Goal: Information Seeking & Learning: Learn about a topic

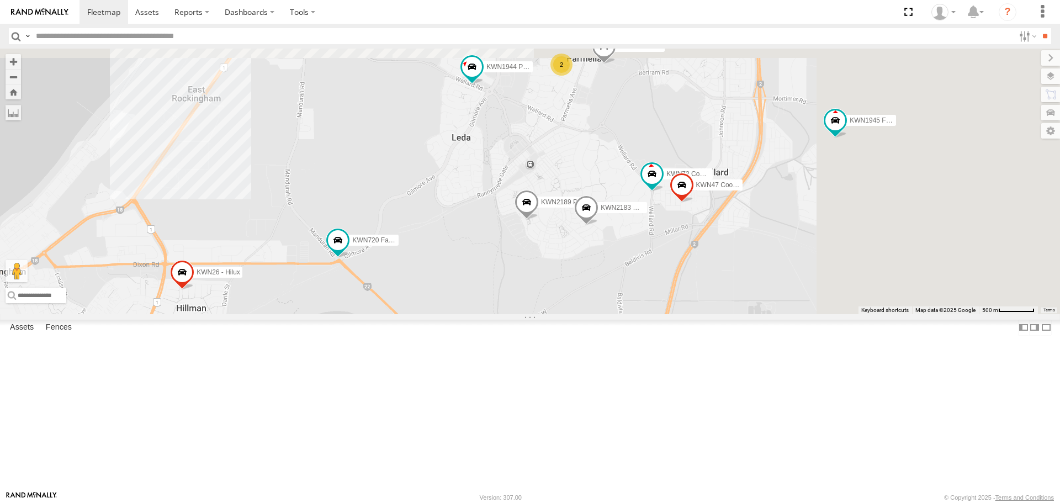
drag, startPoint x: 752, startPoint y: 298, endPoint x: 553, endPoint y: 424, distance: 235.8
click at [553, 314] on div "KWN2161 Workshop KWN2130 KWN708 Supervisor NA 1ERM600 6 Wheeler 1IKW193 Pool In…" at bounding box center [530, 181] width 1060 height 265
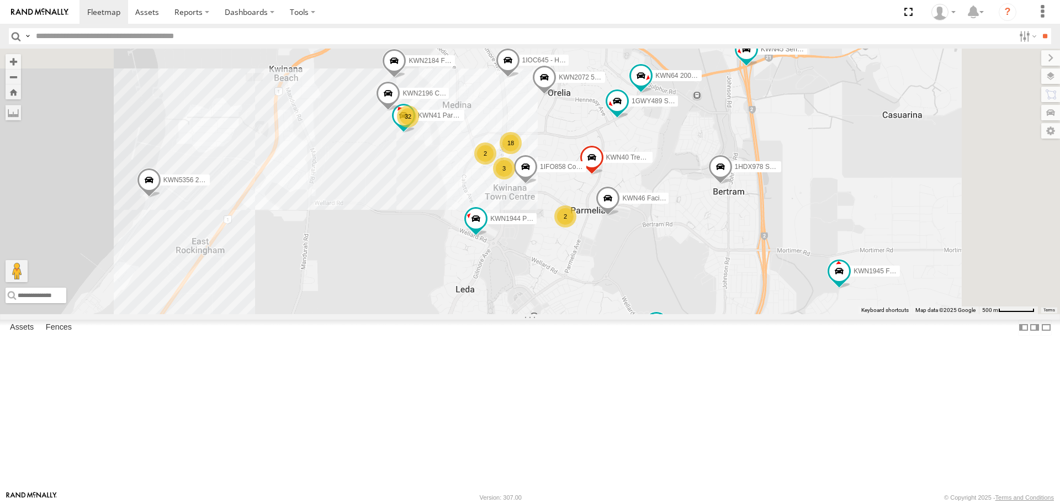
drag, startPoint x: 675, startPoint y: 297, endPoint x: 680, endPoint y: 381, distance: 84.6
click at [680, 314] on div "KWN2161 Workshop KWN2130 KWN708 Supervisor NA 1ERM600 6 Wheeler 1IKW193 Pool In…" at bounding box center [530, 181] width 1060 height 265
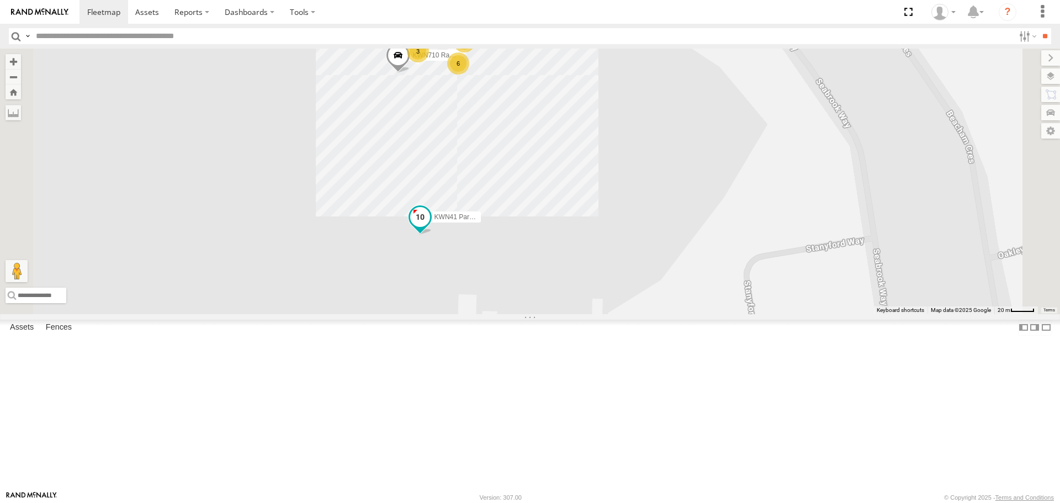
click at [430, 227] on span at bounding box center [420, 217] width 20 height 20
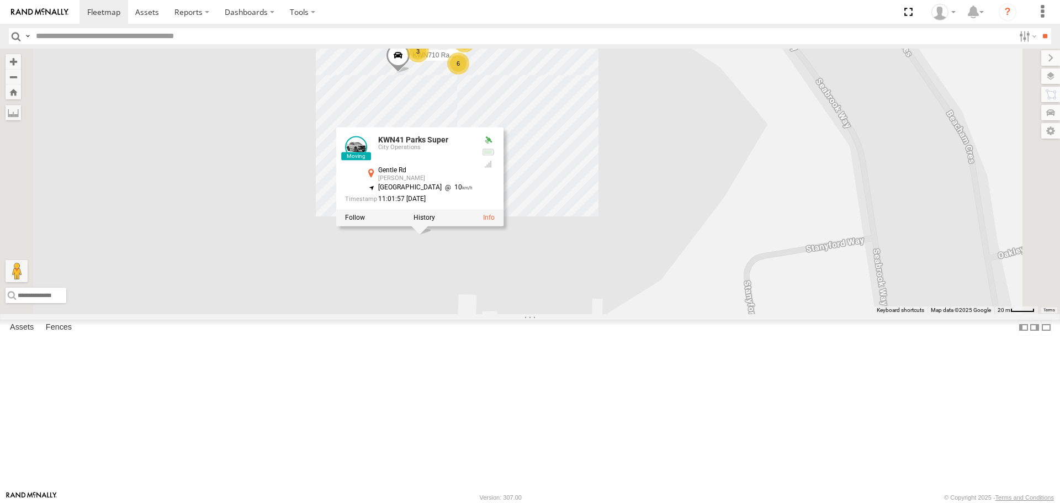
click at [570, 314] on div "KWN2161 Workshop KWN2130 KWN708 Supervisor NA 1ERM600 6 Wheeler 1IKW193 Pool In…" at bounding box center [530, 181] width 1060 height 265
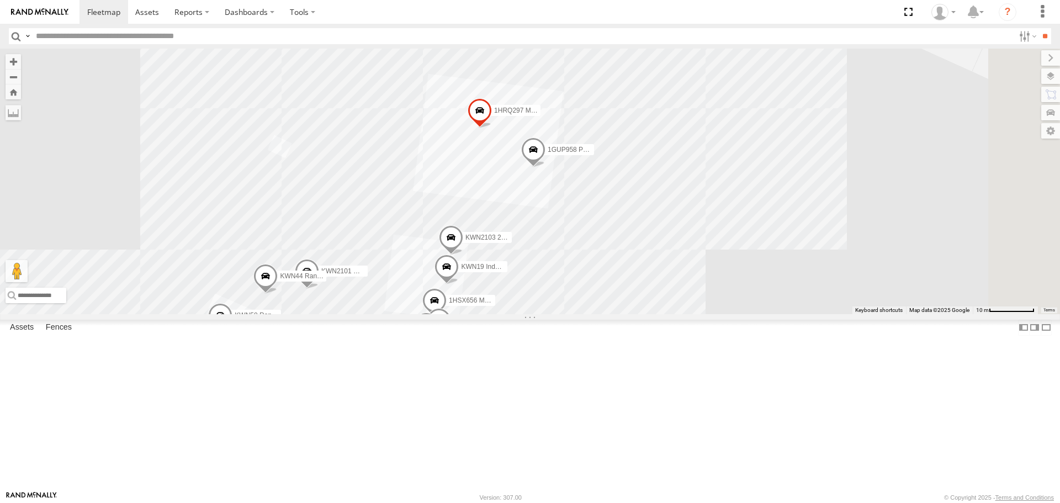
drag, startPoint x: 706, startPoint y: 265, endPoint x: 706, endPoint y: 315, distance: 49.7
click at [706, 314] on div "KWN2161 Workshop KWN2130 KWN708 Supervisor NA 1ERM600 6 Wheeler 1IKW193 Pool In…" at bounding box center [530, 181] width 1060 height 265
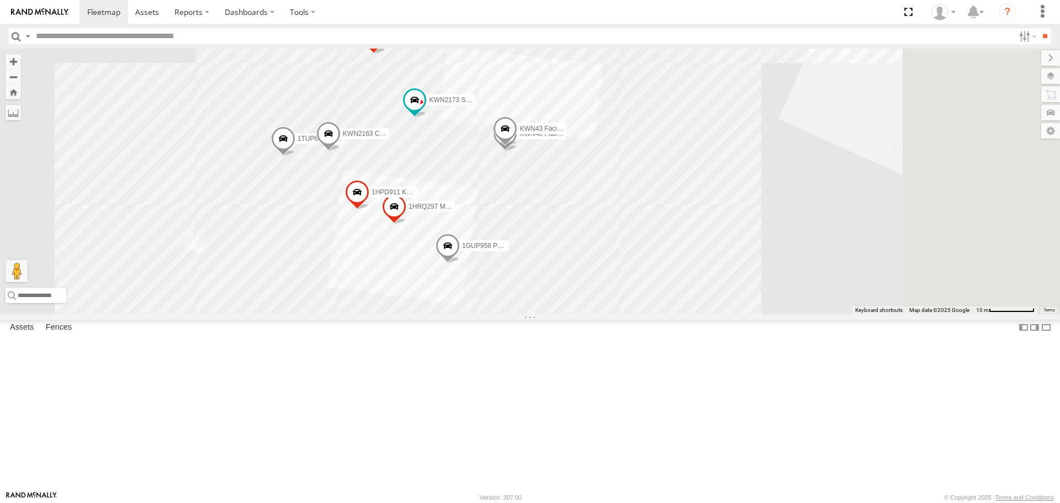
drag, startPoint x: 686, startPoint y: 159, endPoint x: 613, endPoint y: 234, distance: 104.6
click at [613, 234] on div "KWN2161 Workshop KWN2130 KWN708 Supervisor NA 1ERM600 6 Wheeler 1IKW193 Pool In…" at bounding box center [530, 181] width 1060 height 265
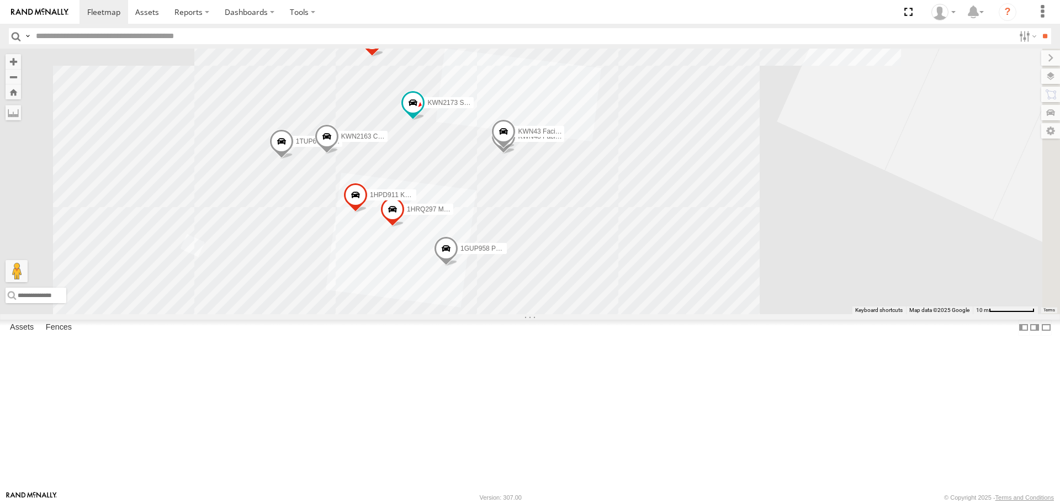
click at [516, 150] on span at bounding box center [503, 135] width 24 height 30
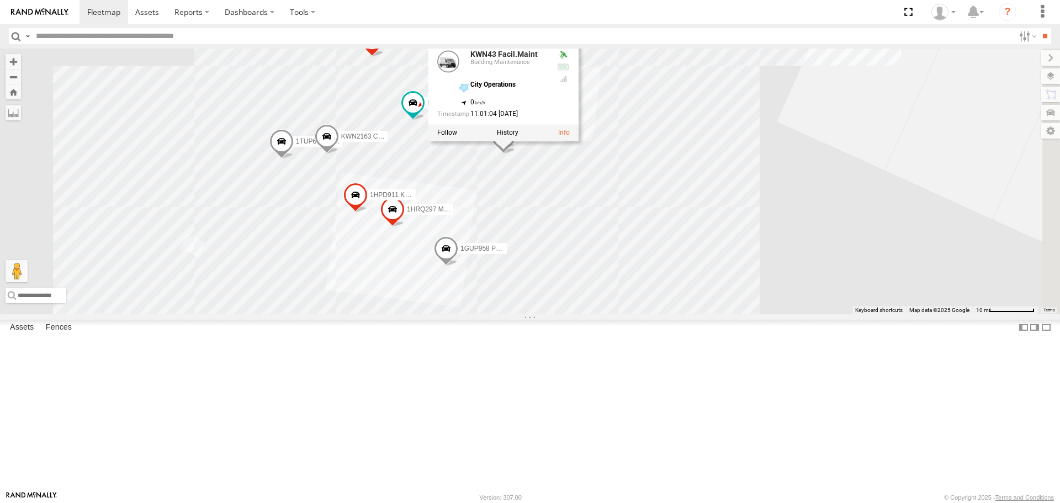
click at [579, 141] on div "KWN43 Facil.Maint Building Maintenance City Operations -32.23766 , 115.79768 0 …" at bounding box center [503, 91] width 150 height 99
click at [728, 268] on div "KWN2161 Workshop KWN2130 KWN708 Supervisor NA 1ERM600 6 Wheeler 1IKW193 Pool In…" at bounding box center [530, 181] width 1060 height 265
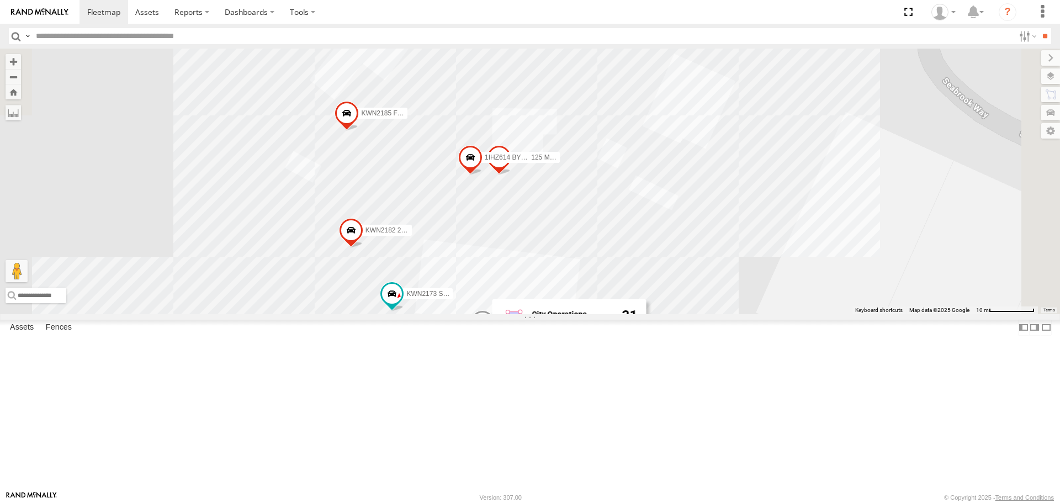
drag, startPoint x: 764, startPoint y: 113, endPoint x: 742, endPoint y: 313, distance: 201.1
click at [742, 313] on div "KWN2161 Workshop KWN2130 KWN708 Supervisor NA 1ERM600 6 Wheeler 1IKW193 Pool In…" at bounding box center [530, 181] width 1060 height 265
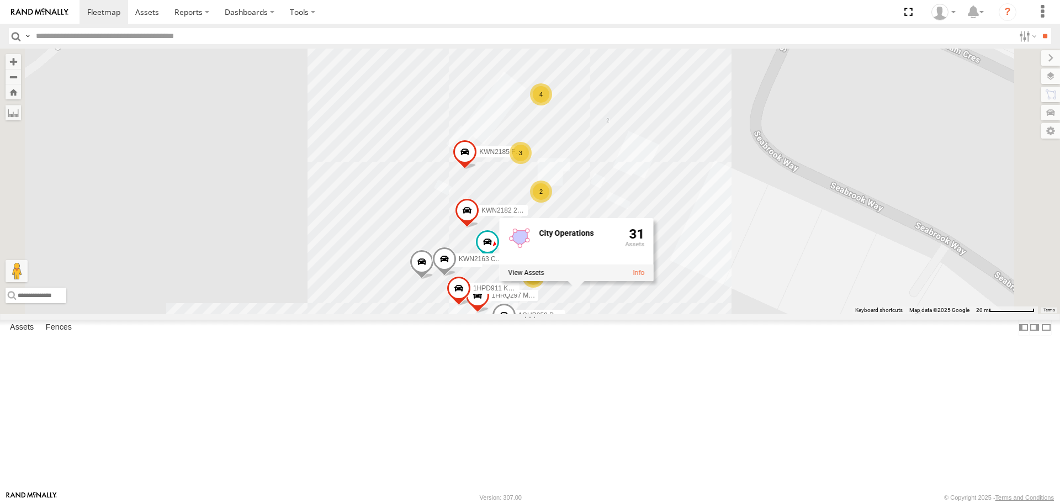
click at [771, 314] on div "KWN2161 Workshop KWN2130 KWN708 Supervisor NA 1ERM600 6 Wheeler 1IKW193 Pool In…" at bounding box center [530, 181] width 1060 height 265
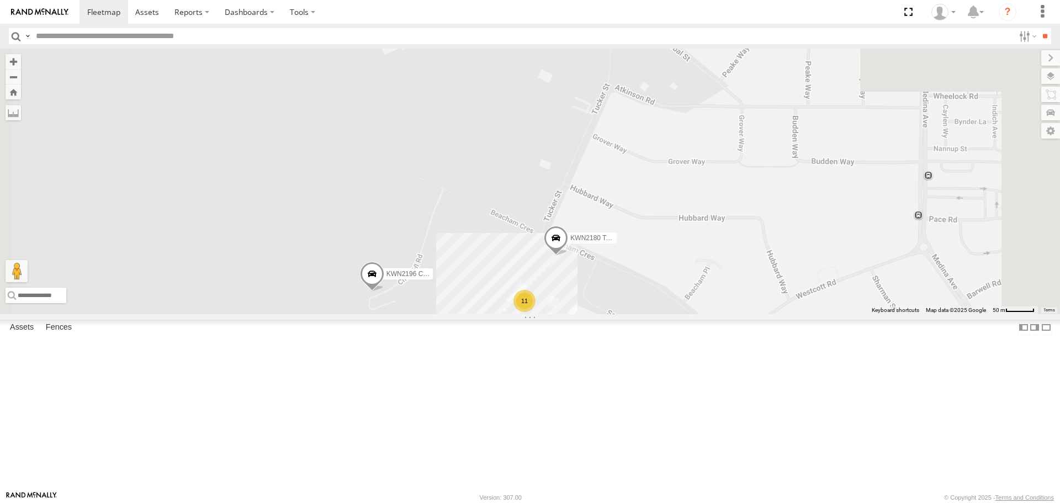
drag, startPoint x: 886, startPoint y: 372, endPoint x: 774, endPoint y: 374, distance: 112.7
click at [797, 314] on div "KWN2161 Workshop KWN2130 KWN708 Supervisor NA 1ERM600 6 Wheeler 1IKW193 Pool In…" at bounding box center [530, 181] width 1060 height 265
click at [564, 256] on span at bounding box center [551, 241] width 24 height 30
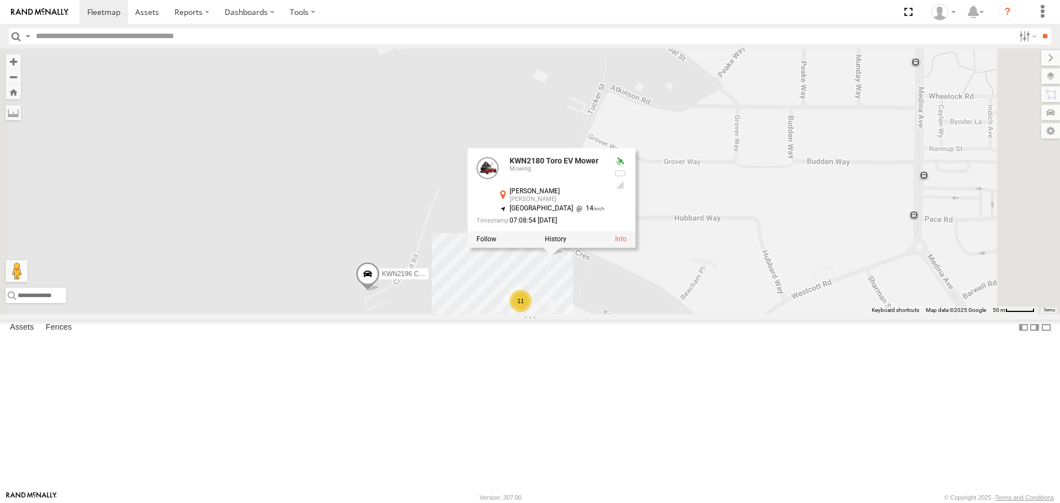
click at [823, 314] on div "KWN2161 Workshop KWN2130 KWN708 Supervisor NA 1ERM600 6 Wheeler 1IKW193 Pool In…" at bounding box center [530, 181] width 1060 height 265
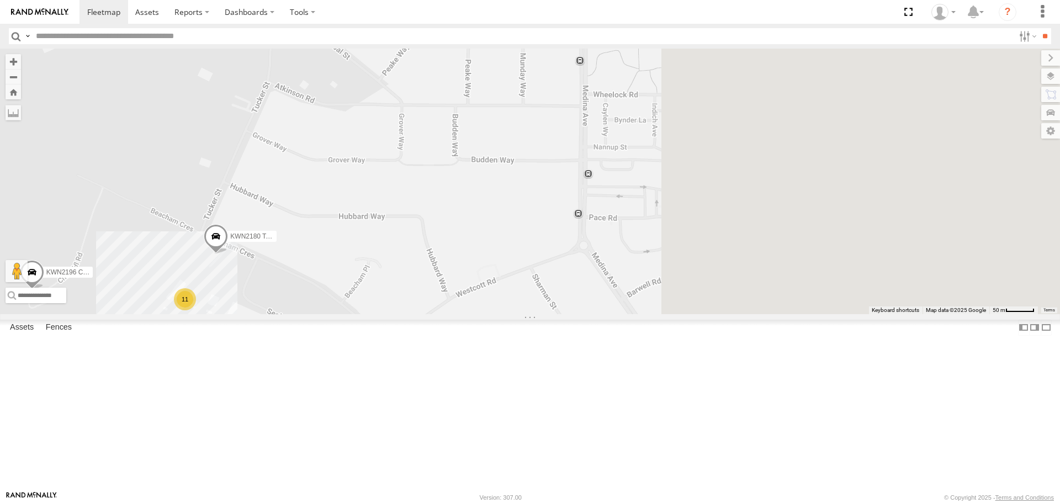
drag, startPoint x: 859, startPoint y: 338, endPoint x: 519, endPoint y: 335, distance: 339.6
click at [518, 314] on div "KWN2161 Workshop KWN2130 KWN708 Supervisor NA 1ERM600 6 Wheeler 1IKW193 Pool In…" at bounding box center [530, 181] width 1060 height 265
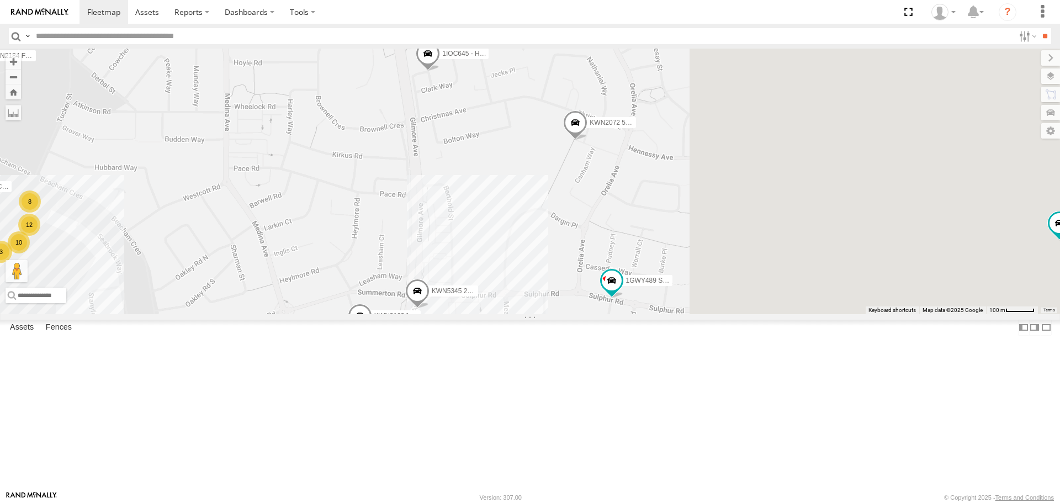
drag, startPoint x: 780, startPoint y: 367, endPoint x: 506, endPoint y: 304, distance: 280.5
click at [506, 304] on div "KWN2161 Workshop KWN2130 KWN708 Supervisor NA 1ERM600 6 Wheeler 1IKW193 Pool In…" at bounding box center [530, 181] width 1060 height 265
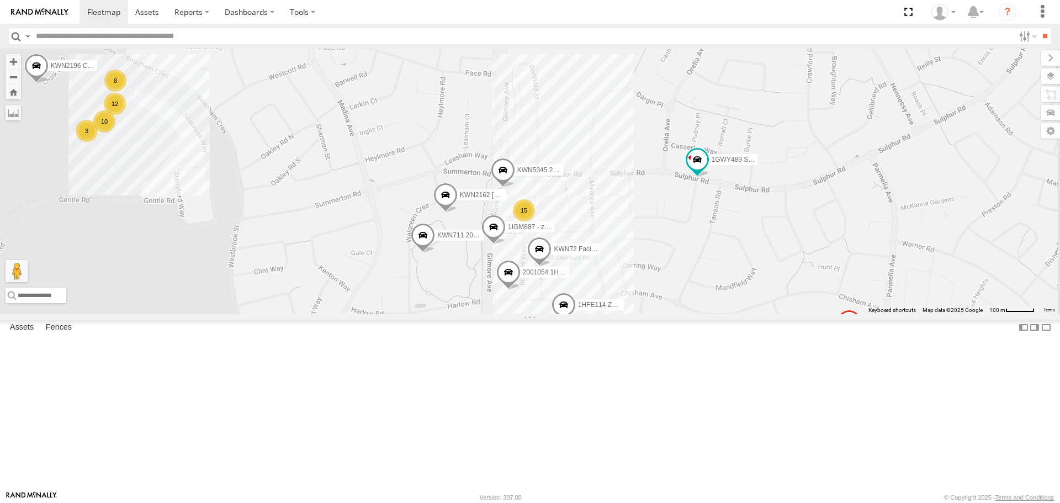
drag, startPoint x: 702, startPoint y: 315, endPoint x: 758, endPoint y: 232, distance: 100.6
click at [758, 232] on div "KWN2161 Workshop KWN2130 KWN708 Supervisor NA 1ERM600 6 Wheeler 1IKW193 Pool In…" at bounding box center [530, 181] width 1060 height 265
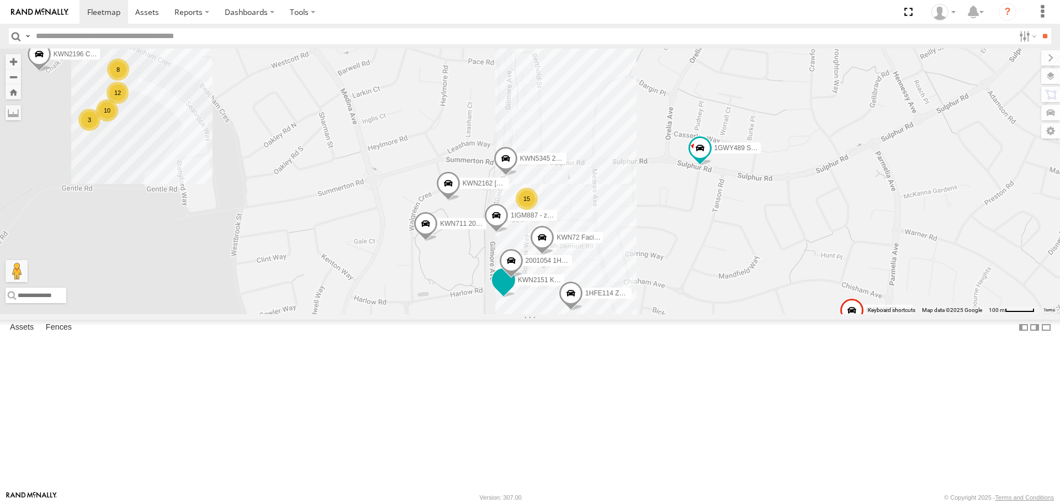
click at [514, 290] on span at bounding box center [504, 281] width 20 height 20
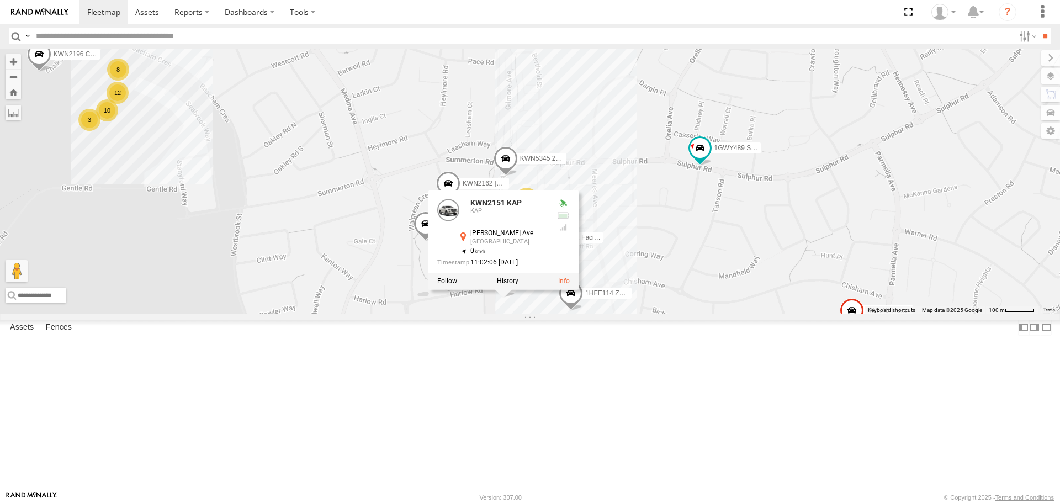
click at [663, 314] on div "KWN2161 Workshop KWN2130 KWN708 Supervisor NA 1ERM600 6 Wheeler 1IKW193 Pool In…" at bounding box center [530, 181] width 1060 height 265
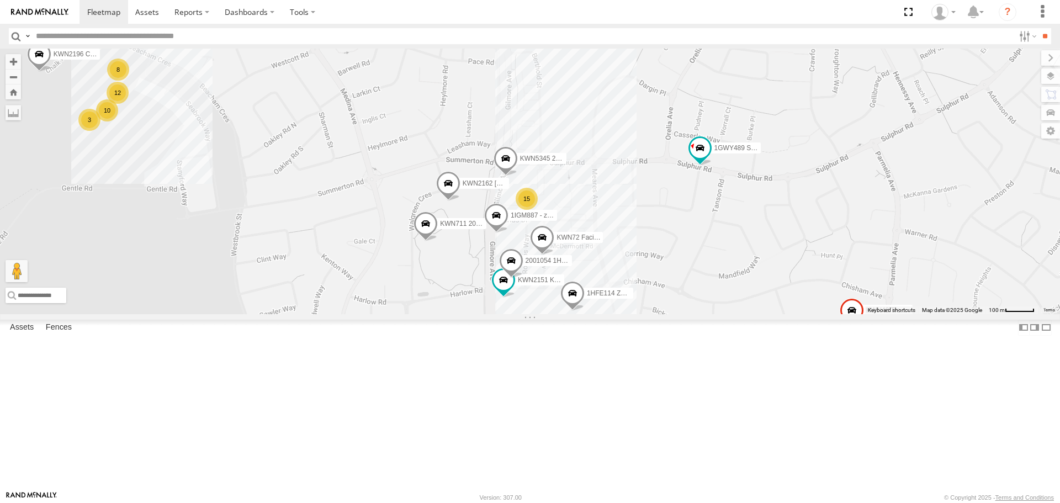
click at [438, 241] on span at bounding box center [426, 226] width 24 height 30
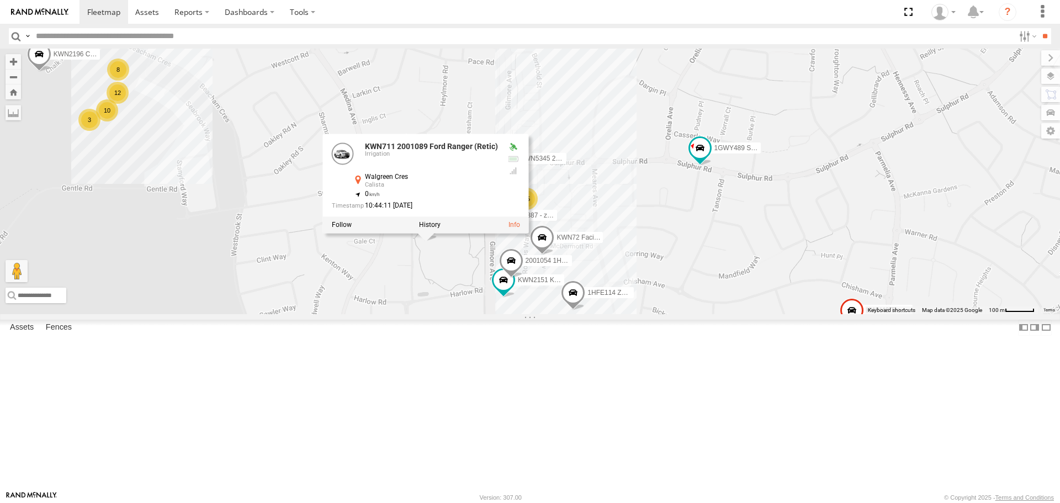
drag, startPoint x: 653, startPoint y: 448, endPoint x: 655, endPoint y: 438, distance: 10.1
click at [653, 314] on div "KWN2161 Workshop KWN2130 KWN708 Supervisor NA 1ERM600 6 Wheeler 1IKW193 Pool In…" at bounding box center [530, 181] width 1060 height 265
click at [659, 314] on div "KWN2161 Workshop KWN2130 KWN708 Supervisor NA 1ERM600 6 Wheeler 1IKW193 Pool In…" at bounding box center [530, 181] width 1060 height 265
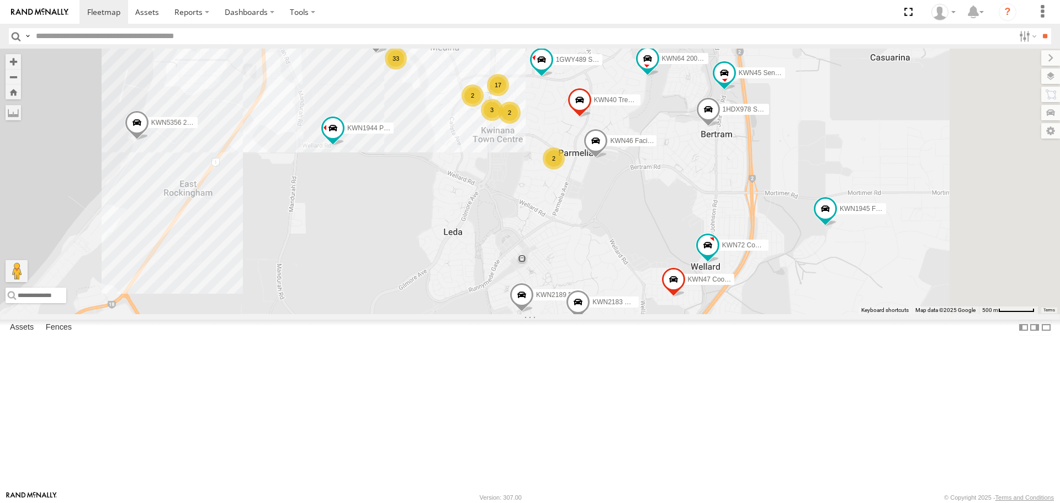
drag, startPoint x: 774, startPoint y: 324, endPoint x: 679, endPoint y: 207, distance: 151.1
click at [679, 207] on div "KWN2161 Workshop KWN2130 KWN708 Supervisor NA 1ERM600 6 Wheeler 1IKW193 Pool In…" at bounding box center [530, 181] width 1060 height 265
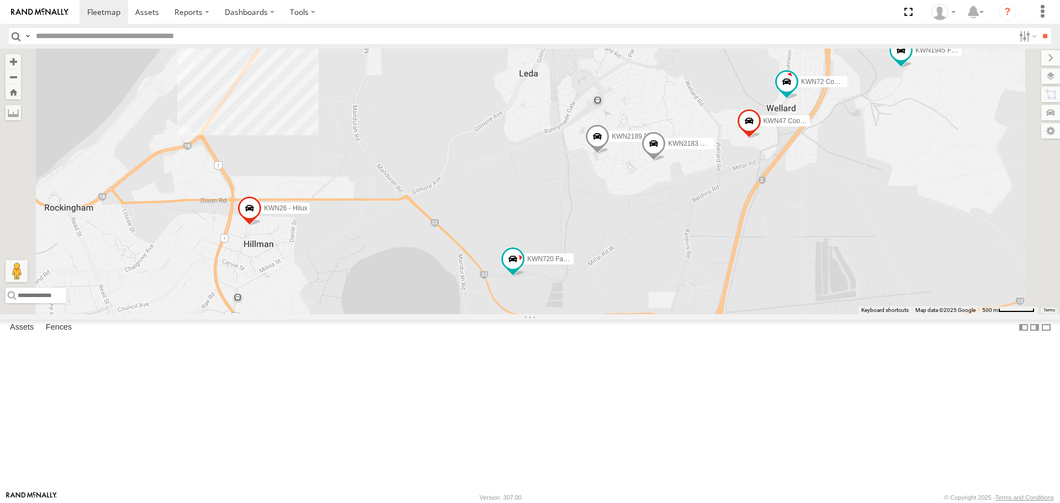
drag, startPoint x: 713, startPoint y: 433, endPoint x: 833, endPoint y: 184, distance: 275.8
click at [833, 184] on div "KWN2161 Workshop KWN2130 KWN708 Supervisor NA 1ERM600 6 Wheeler 1IKW193 Pool In…" at bounding box center [530, 181] width 1060 height 265
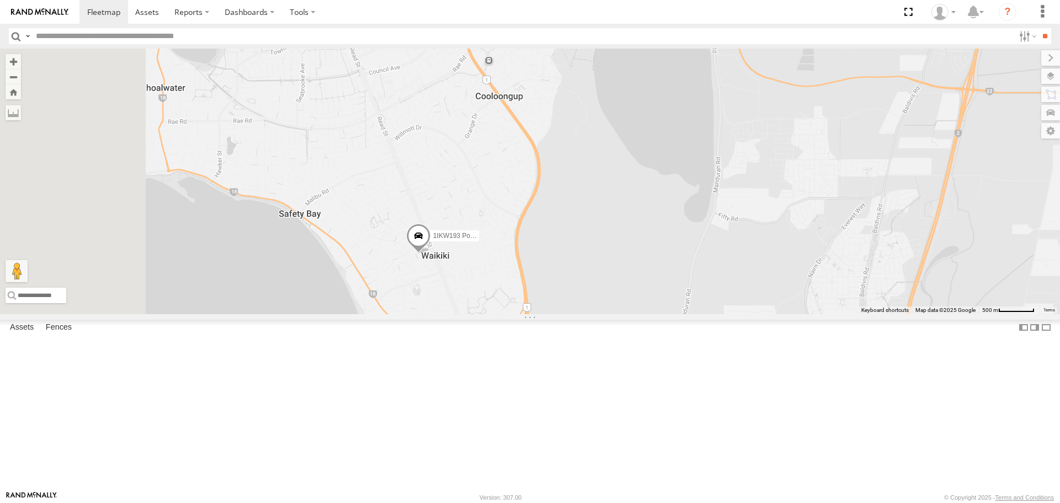
drag, startPoint x: 668, startPoint y: 330, endPoint x: 878, endPoint y: 186, distance: 255.1
click at [878, 186] on div "KWN2161 Workshop KWN2130 KWN708 Supervisor NA 1ERM600 6 Wheeler 1IKW193 Pool In…" at bounding box center [530, 181] width 1060 height 265
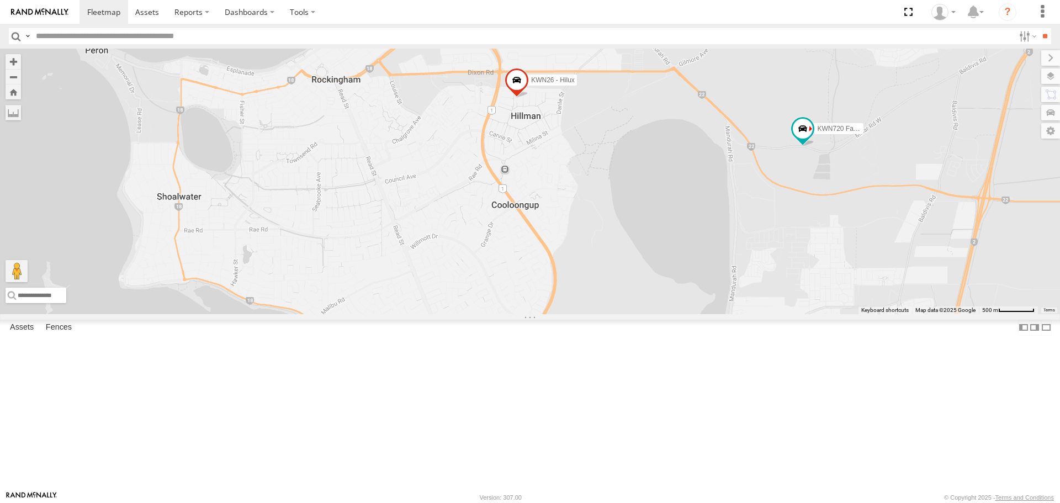
drag, startPoint x: 712, startPoint y: 199, endPoint x: 727, endPoint y: 308, distance: 109.8
click at [727, 308] on div "KWN2161 Workshop KWN2130 KWN708 Supervisor NA 1ERM600 6 Wheeler 1IKW193 Pool In…" at bounding box center [530, 181] width 1060 height 265
click at [447, 363] on span at bounding box center [434, 348] width 24 height 30
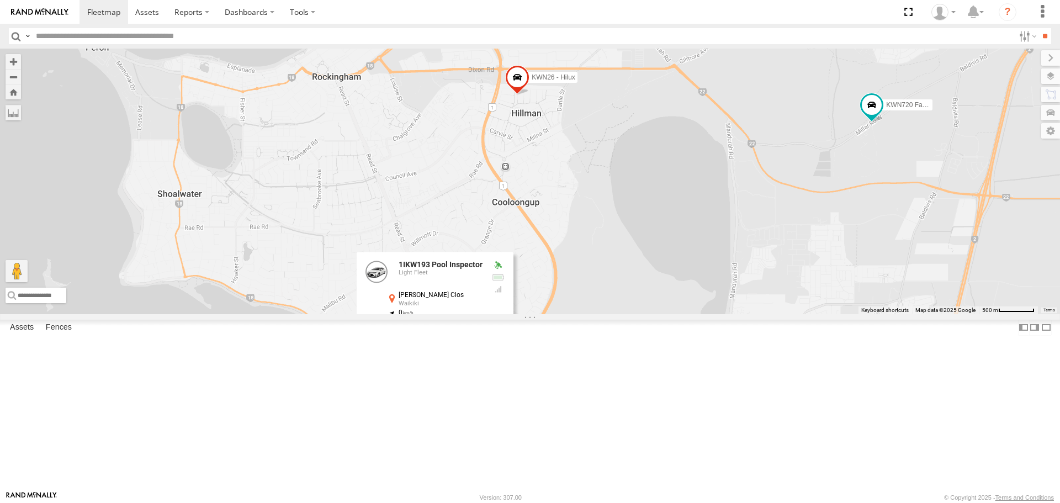
click at [450, 347] on label at bounding box center [439, 344] width 22 height 8
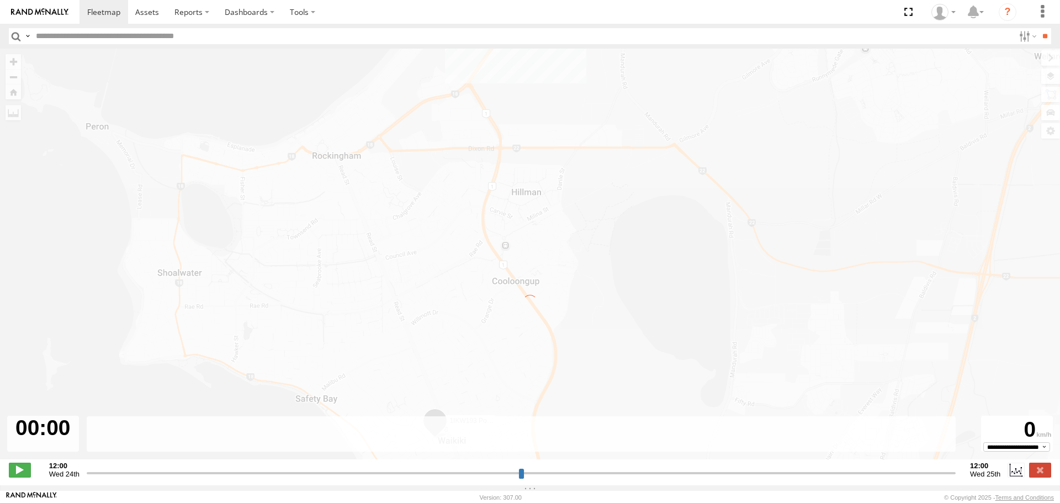
type input "**********"
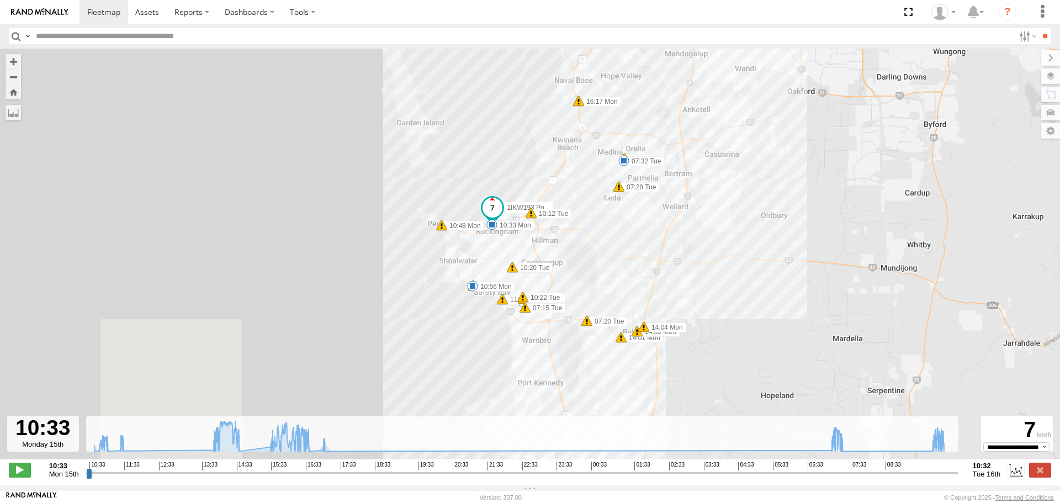
drag, startPoint x: 618, startPoint y: 393, endPoint x: 666, endPoint y: 207, distance: 191.8
click at [666, 207] on div "1IKW193 Pool Inspector 10:33 Mon 10:48 Mon 10:56 Mon 11:17 Mon 14:01 Mon 14:03 …" at bounding box center [530, 260] width 1060 height 422
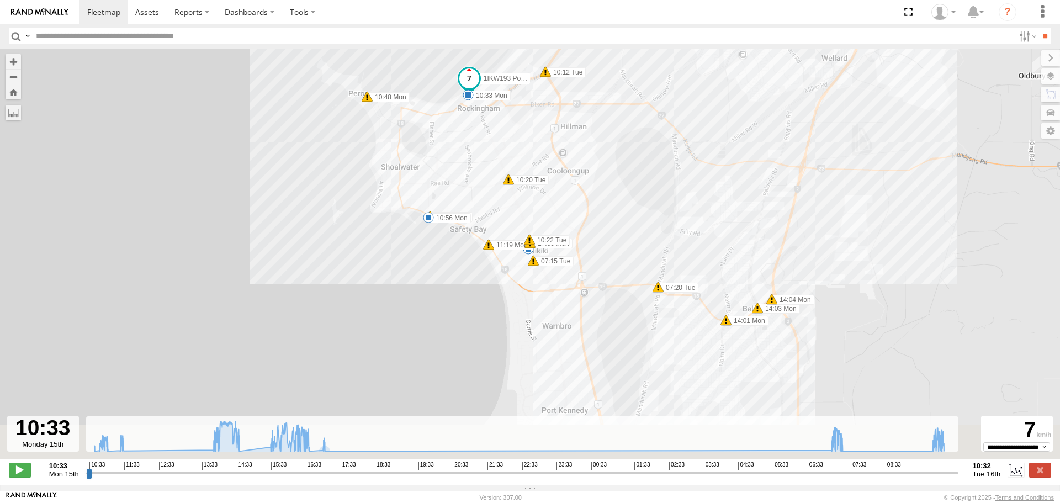
drag, startPoint x: 632, startPoint y: 230, endPoint x: 650, endPoint y: 189, distance: 44.2
click at [650, 189] on div "1IKW193 Pool Inspector 10:33 Mon 10:48 Mon 10:56 Mon 11:17 Mon 14:01 Mon 14:03 …" at bounding box center [530, 260] width 1060 height 422
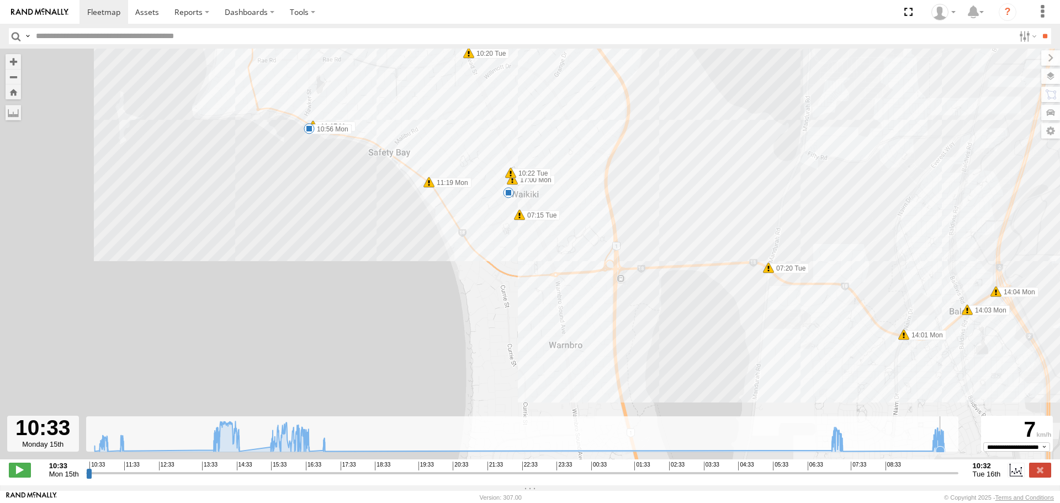
click at [941, 455] on icon at bounding box center [940, 450] width 9 height 9
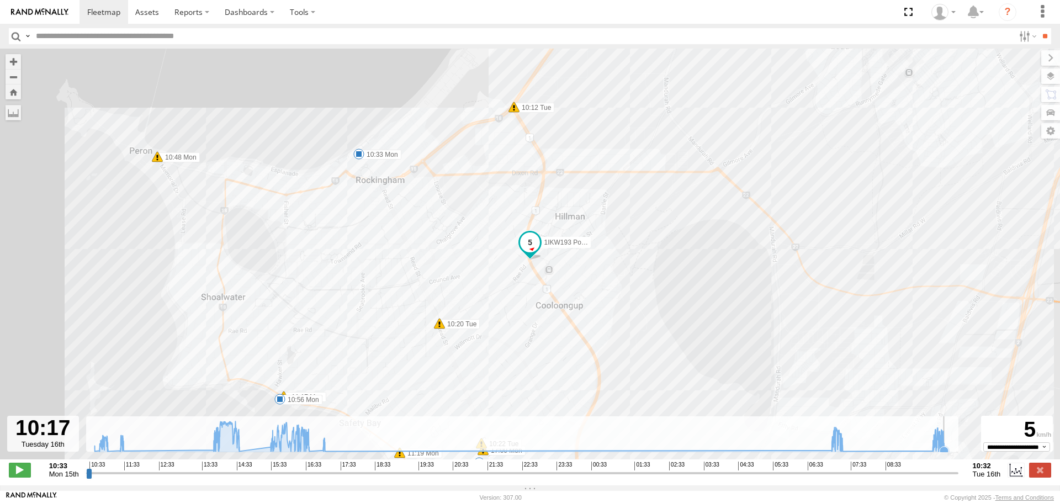
click at [947, 453] on icon at bounding box center [944, 451] width 11 height 11
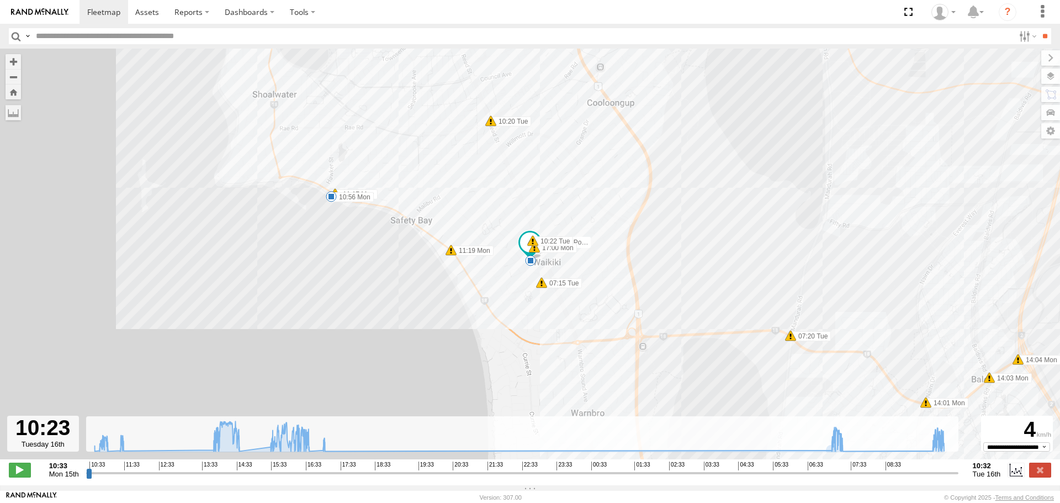
click at [9, 40] on input "button" at bounding box center [16, 36] width 14 height 16
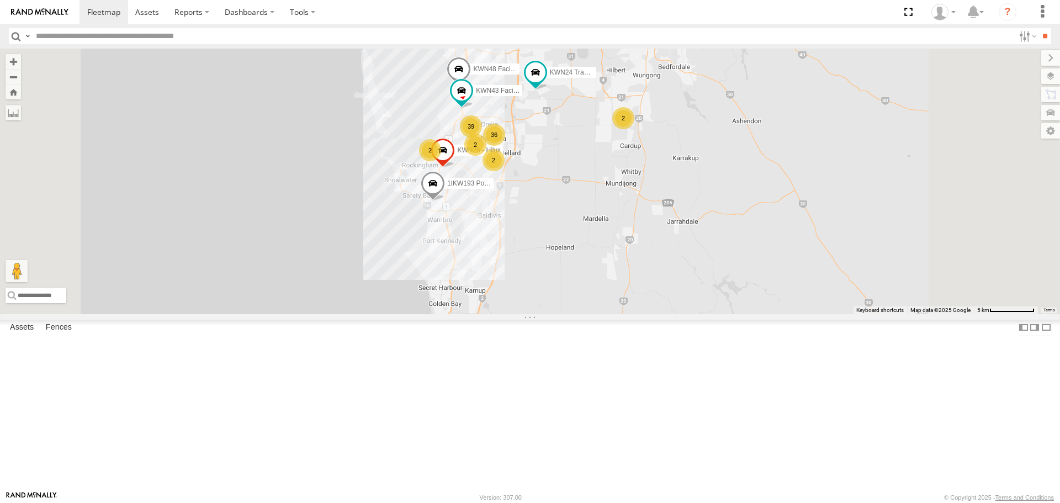
click at [205, 36] on input "text" at bounding box center [522, 36] width 983 height 16
type input "***"
click at [1039, 28] on input "**" at bounding box center [1045, 36] width 13 height 16
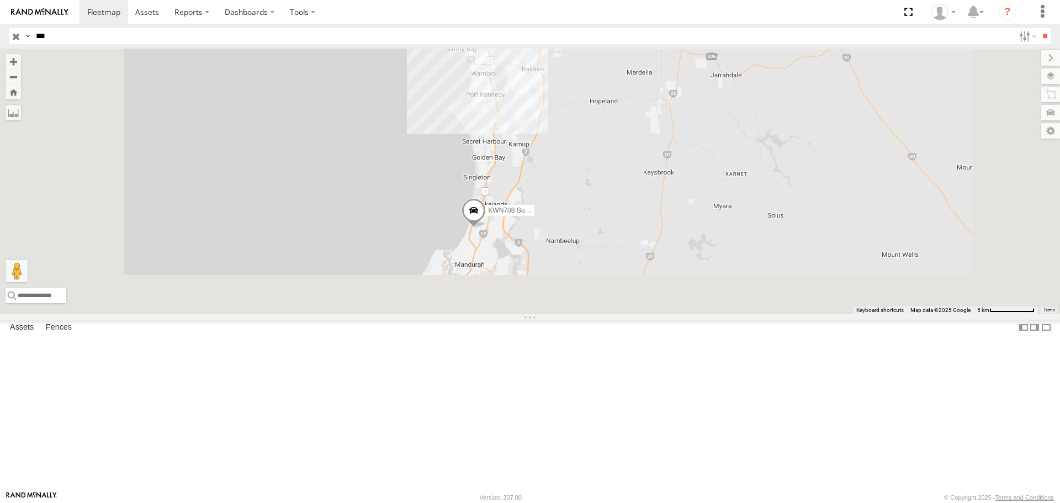
drag, startPoint x: 723, startPoint y: 405, endPoint x: 719, endPoint y: 268, distance: 137.5
click at [719, 268] on div "2 21 KWN48 Facil.Maint 26 KWN2130 KWN708 Supervisor NA KWN26 - Hilux KWN24 Trac…" at bounding box center [530, 181] width 1060 height 265
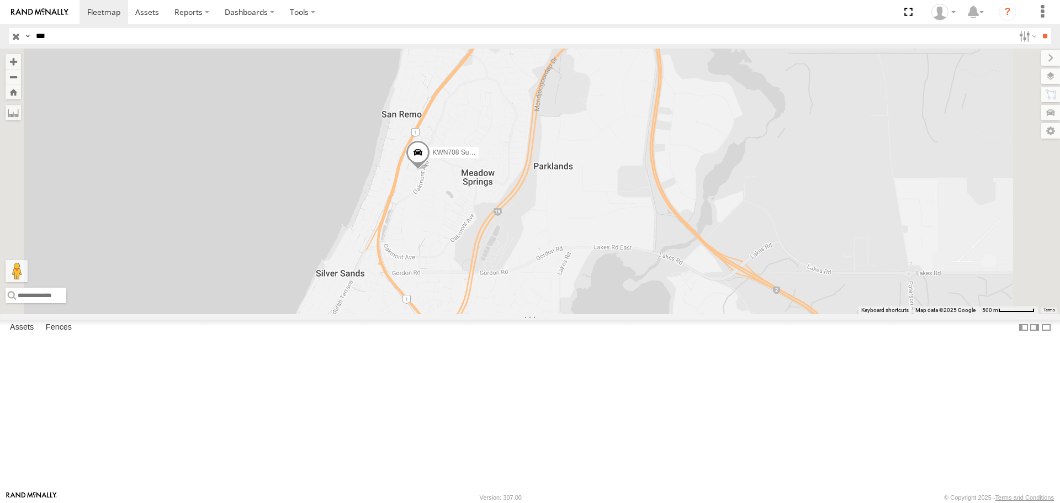
click at [430, 170] on span at bounding box center [418, 155] width 24 height 30
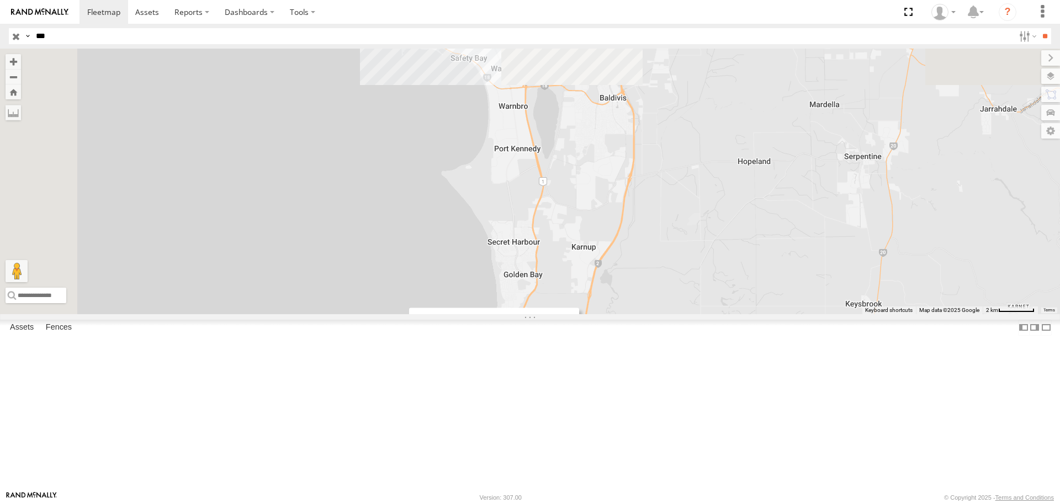
drag, startPoint x: 903, startPoint y: 186, endPoint x: 891, endPoint y: 437, distance: 252.1
click at [891, 314] on div "KWN48 Facil.Maint KWN2130 KWN708 Supervisor NA KWN26 - Hilux KWN24 Tractor KWN4…" at bounding box center [530, 181] width 1060 height 265
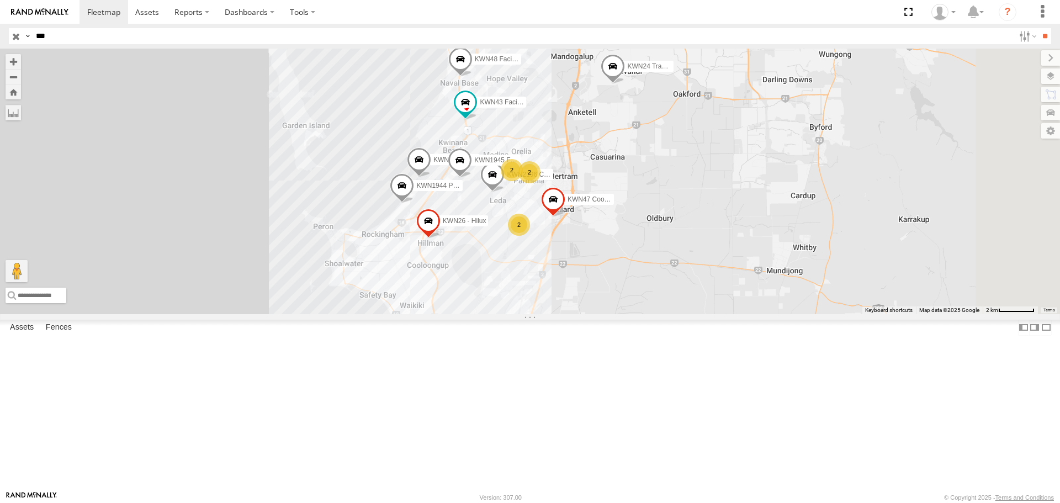
drag, startPoint x: 859, startPoint y: 140, endPoint x: 761, endPoint y: 370, distance: 249.9
click at [763, 314] on div "KWN48 Facil.Maint KWN2130 KWN708 Supervisor NA KWN26 - Hilux KWN24 Tractor KWN4…" at bounding box center [530, 181] width 1060 height 265
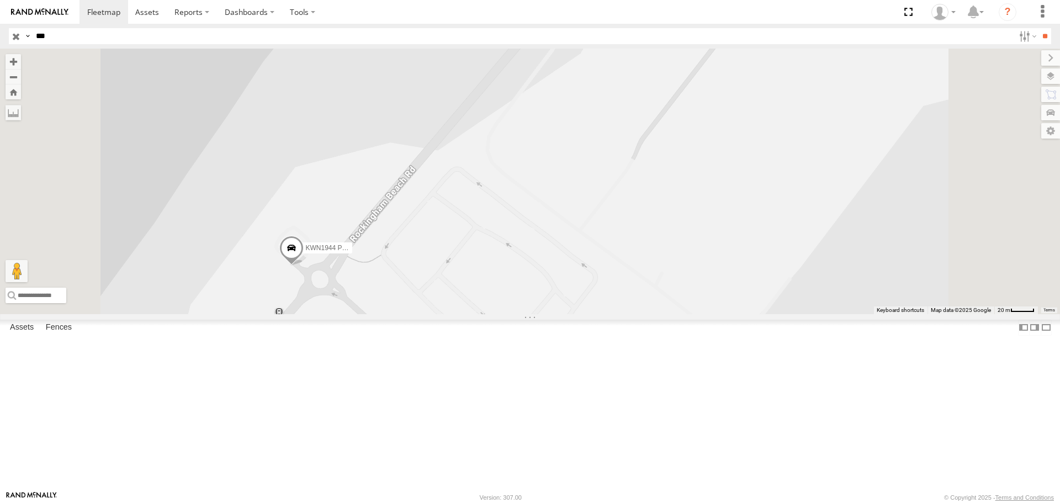
click at [304, 266] on span at bounding box center [291, 251] width 24 height 30
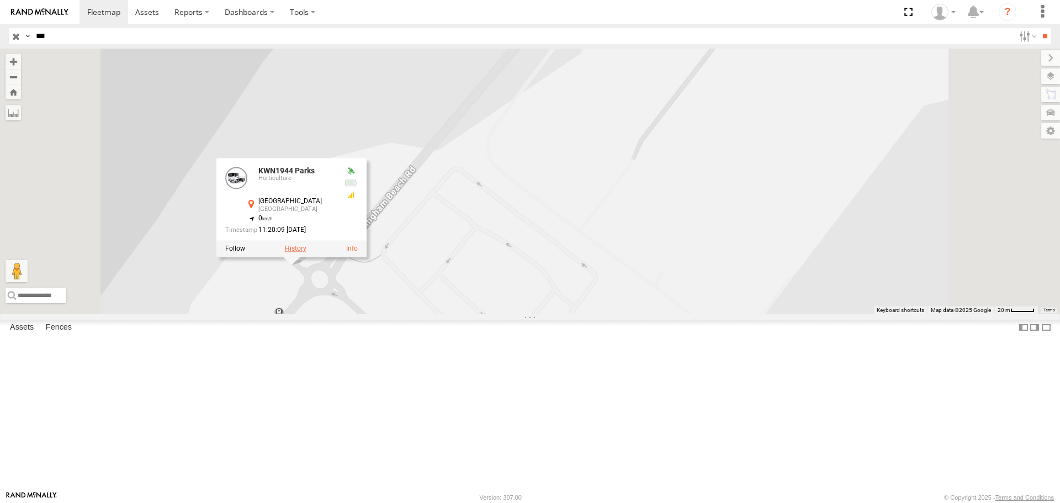
click at [306, 253] on label at bounding box center [296, 249] width 22 height 8
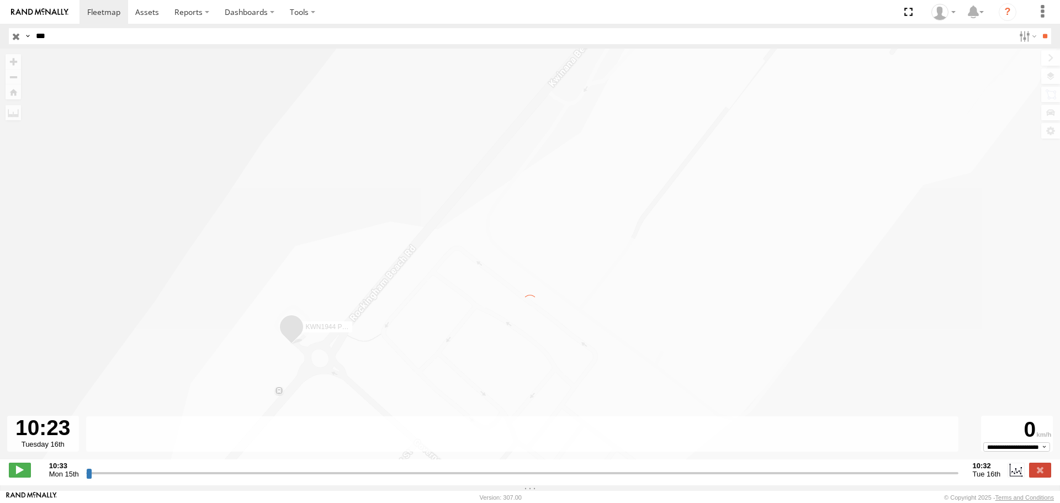
type input "**********"
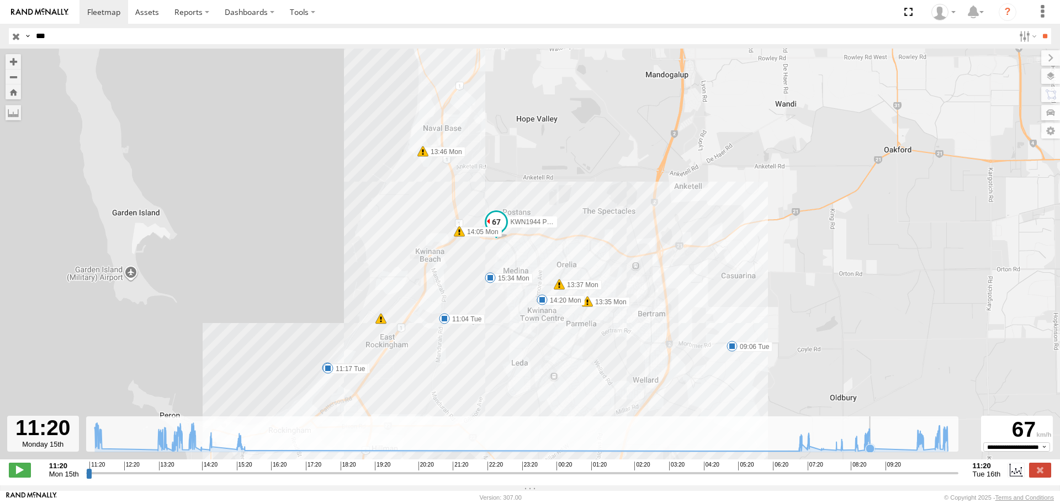
click at [877, 451] on icon at bounding box center [521, 437] width 864 height 28
click at [900, 451] on icon at bounding box center [521, 437] width 864 height 28
click at [907, 451] on icon at bounding box center [521, 437] width 864 height 28
click at [935, 453] on icon at bounding box center [934, 448] width 9 height 9
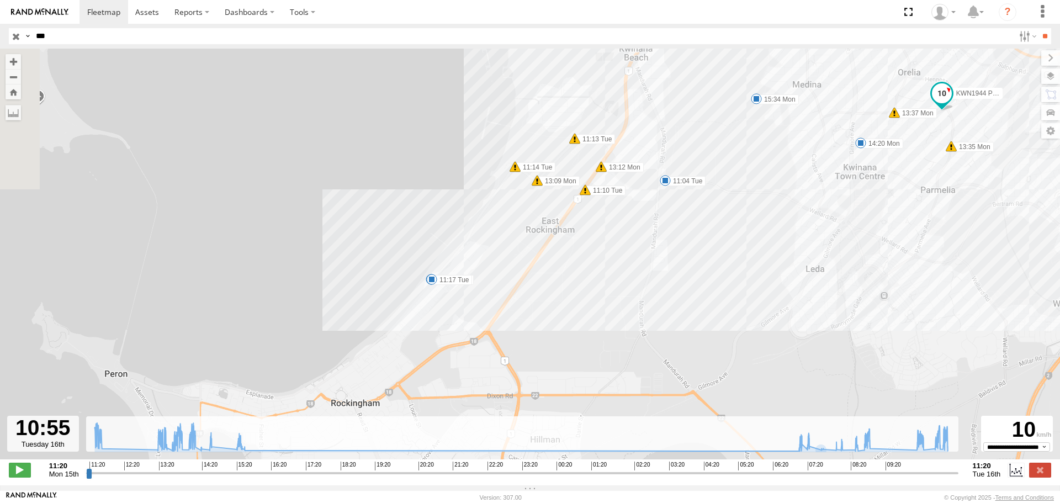
drag, startPoint x: 375, startPoint y: 393, endPoint x: 512, endPoint y: 262, distance: 189.4
click at [512, 262] on div "KWN1944 Parks 11:34 Mon 13:35 Mon 13:37 Mon 13:46 Mon 14:05 Mon 14:20 Mon 15:34…" at bounding box center [530, 260] width 1060 height 422
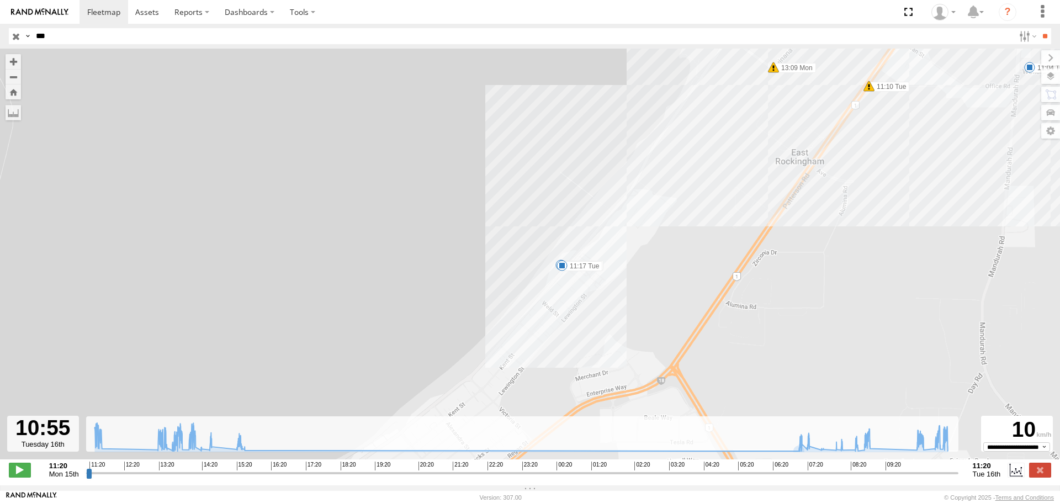
click at [12, 36] on input "button" at bounding box center [16, 36] width 14 height 16
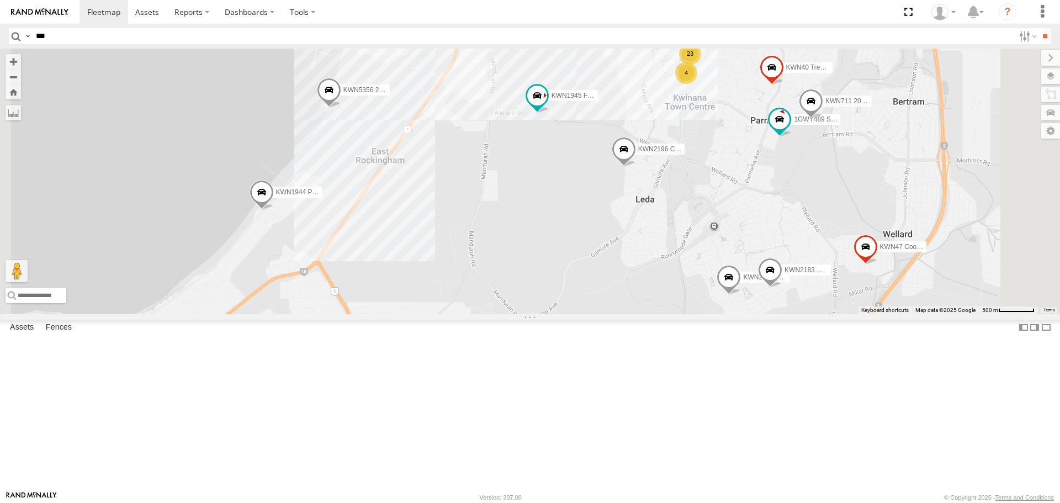
click at [274, 210] on span at bounding box center [262, 196] width 24 height 30
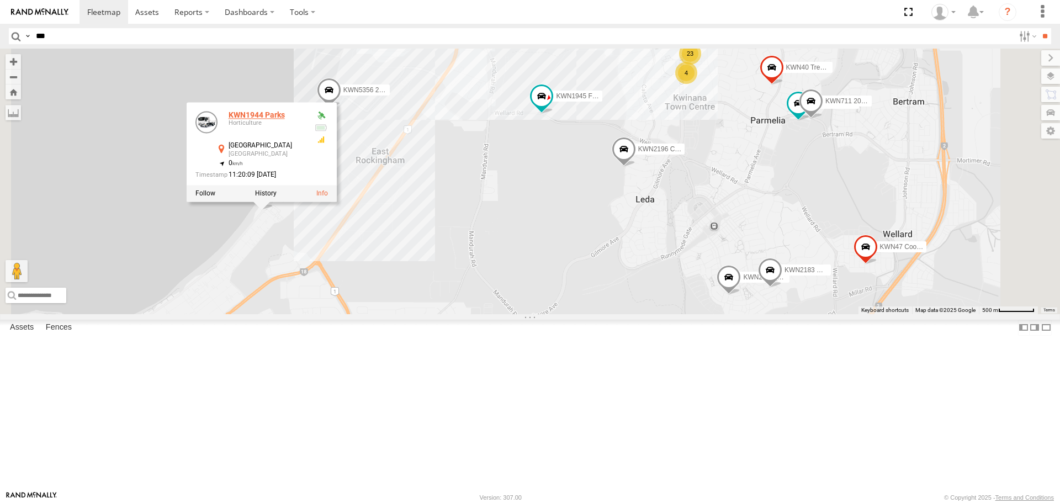
click at [285, 120] on link "KWN1944 Parks" at bounding box center [257, 115] width 56 height 9
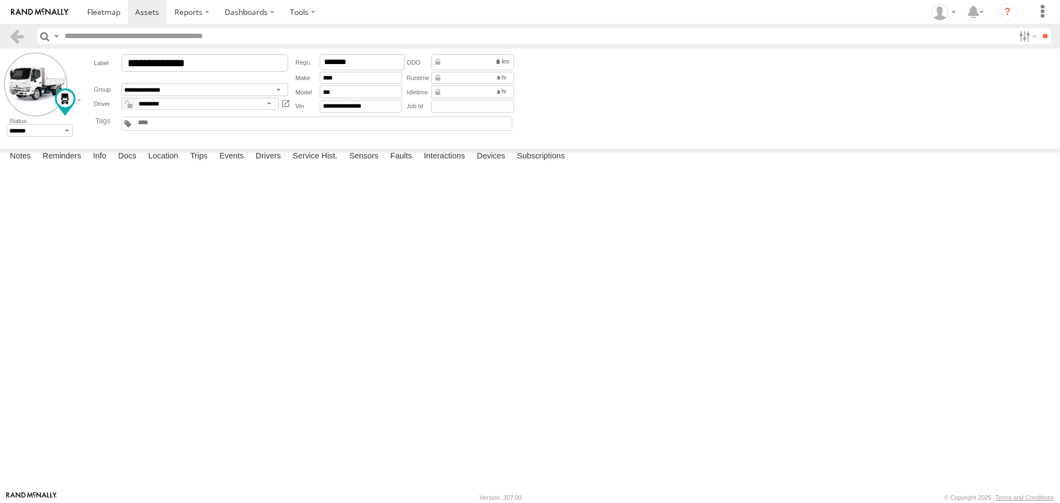
click at [41, 36] on input "button" at bounding box center [45, 36] width 14 height 16
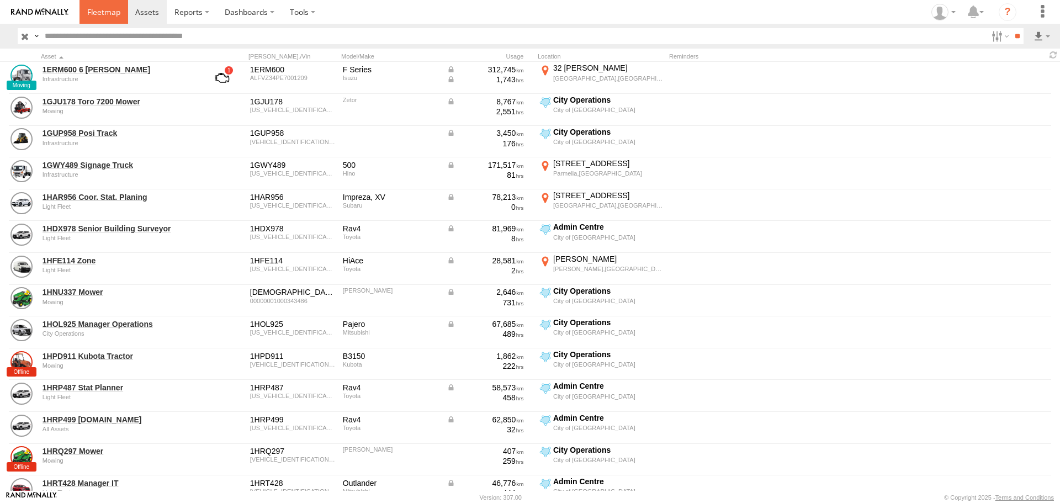
click at [91, 18] on link at bounding box center [104, 12] width 49 height 24
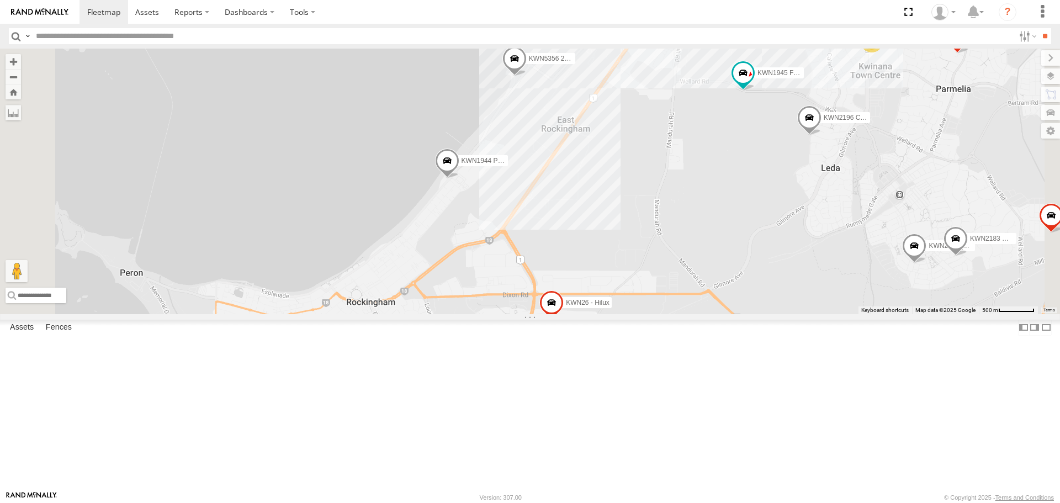
click at [459, 179] on span at bounding box center [447, 164] width 24 height 30
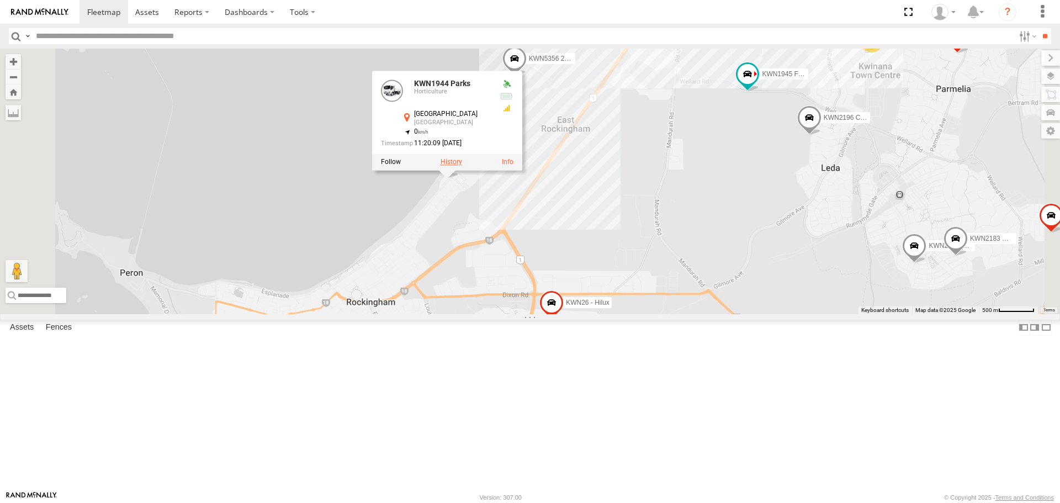
click at [462, 166] on label at bounding box center [452, 162] width 22 height 8
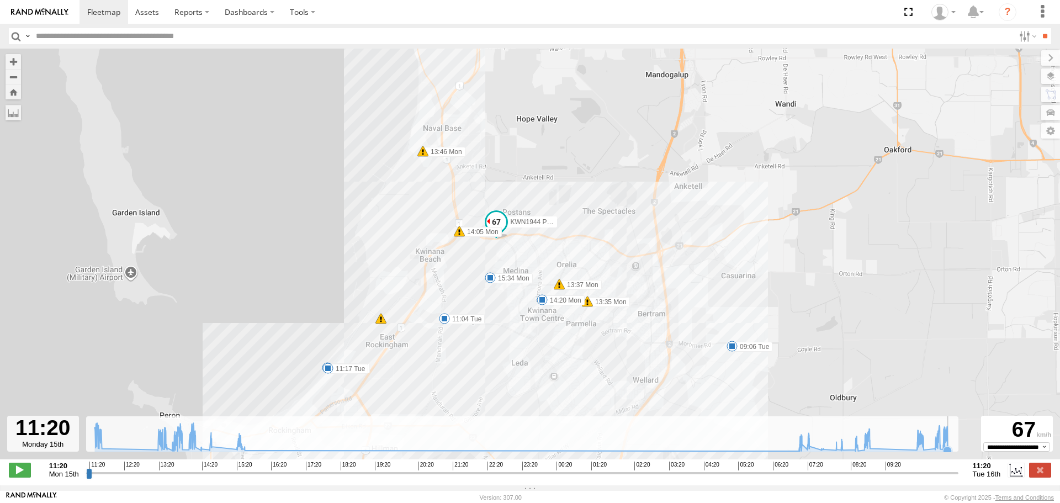
click at [951, 453] on icon at bounding box center [947, 451] width 11 height 11
click at [21, 477] on span at bounding box center [20, 470] width 22 height 14
drag, startPoint x: 104, startPoint y: 481, endPoint x: 952, endPoint y: 469, distance: 847.6
click at [952, 469] on input "range" at bounding box center [522, 473] width 872 height 10
click at [13, 477] on span at bounding box center [20, 470] width 22 height 14
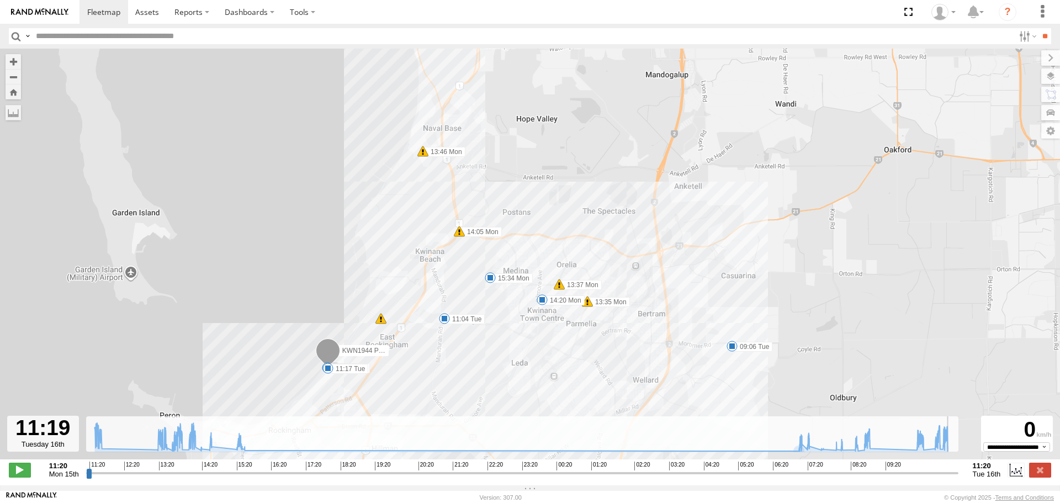
type input "**********"
click at [10, 38] on input "button" at bounding box center [16, 36] width 14 height 16
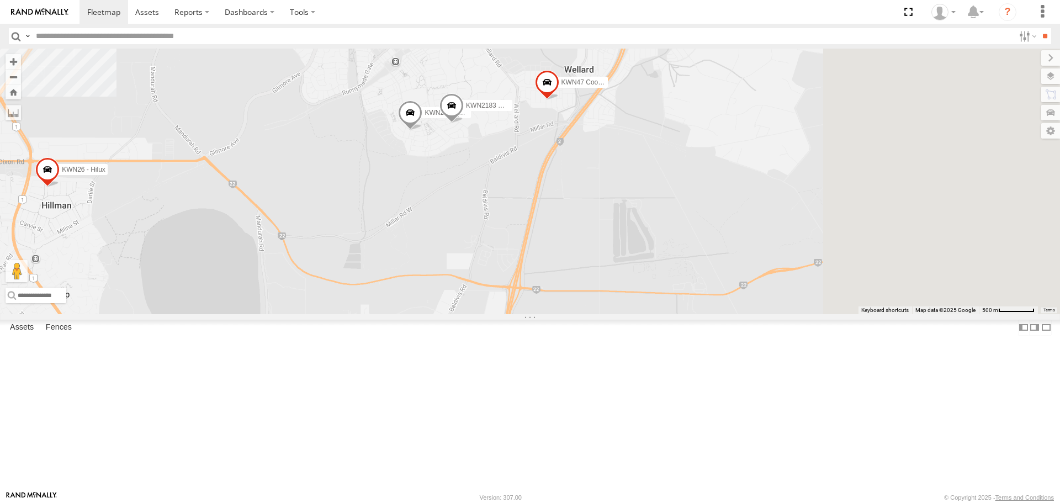
drag, startPoint x: 859, startPoint y: 415, endPoint x: 612, endPoint y: 119, distance: 384.9
click at [612, 119] on div "KWN48 Facil.Maint KWN2130 KWN708 Supervisor NA KWN26 - Hilux KWN24 Tractor 1IKW…" at bounding box center [530, 181] width 1060 height 265
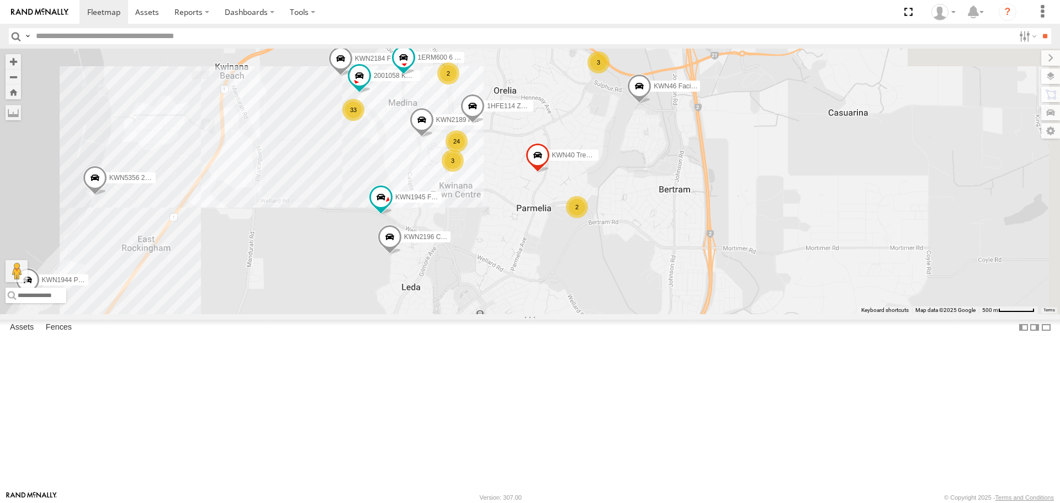
drag, startPoint x: 640, startPoint y: 198, endPoint x: 711, endPoint y: 427, distance: 239.4
click at [711, 314] on div "KWN48 Facil.Maint KWN2130 KWN708 Supervisor NA KWN26 - Hilux KWN24 Tractor 1IKW…" at bounding box center [530, 181] width 1060 height 265
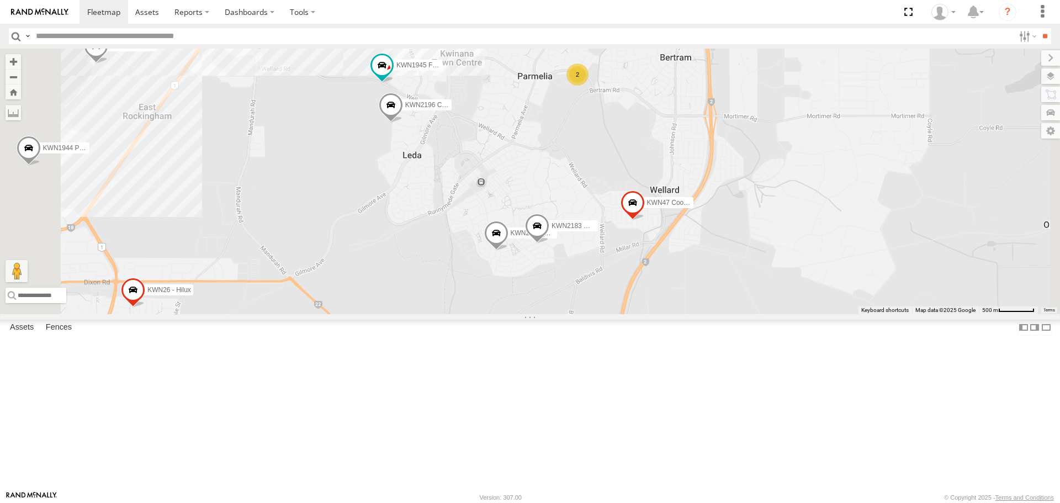
drag, startPoint x: 744, startPoint y: 387, endPoint x: 751, endPoint y: 228, distance: 159.2
click at [751, 228] on div "KWN48 Facil.Maint KWN2130 KWN708 Supervisor NA KWN26 - Hilux KWN24 Tractor 1IKW…" at bounding box center [530, 181] width 1060 height 265
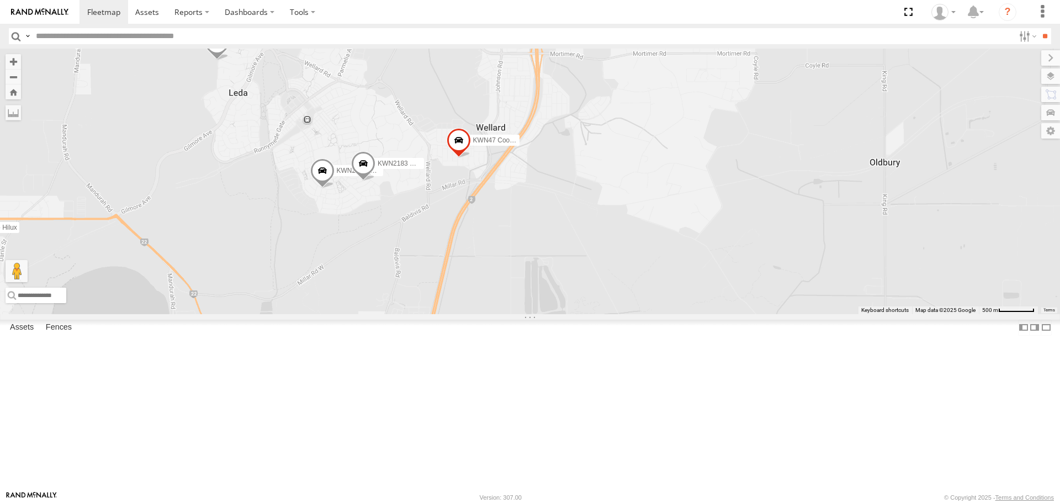
drag, startPoint x: 769, startPoint y: 248, endPoint x: 761, endPoint y: 295, distance: 48.2
click at [761, 295] on div "KWN48 Facil.Maint KWN2130 KWN708 Supervisor NA KWN26 - Hilux KWN24 Tractor 1IKW…" at bounding box center [530, 181] width 1060 height 265
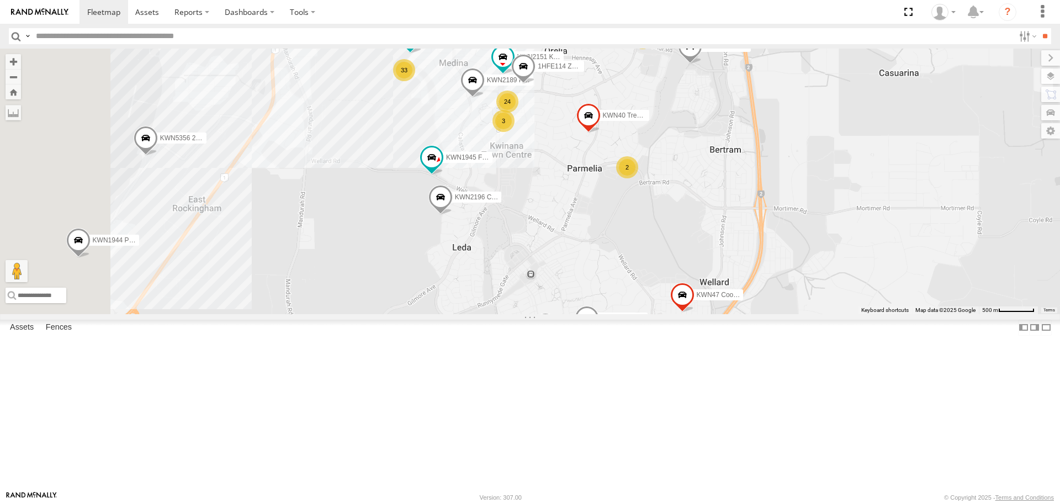
click at [291, 39] on input "text" at bounding box center [522, 36] width 983 height 16
type input "*"
type input "*****"
click at [1039, 28] on input "**" at bounding box center [1045, 36] width 13 height 16
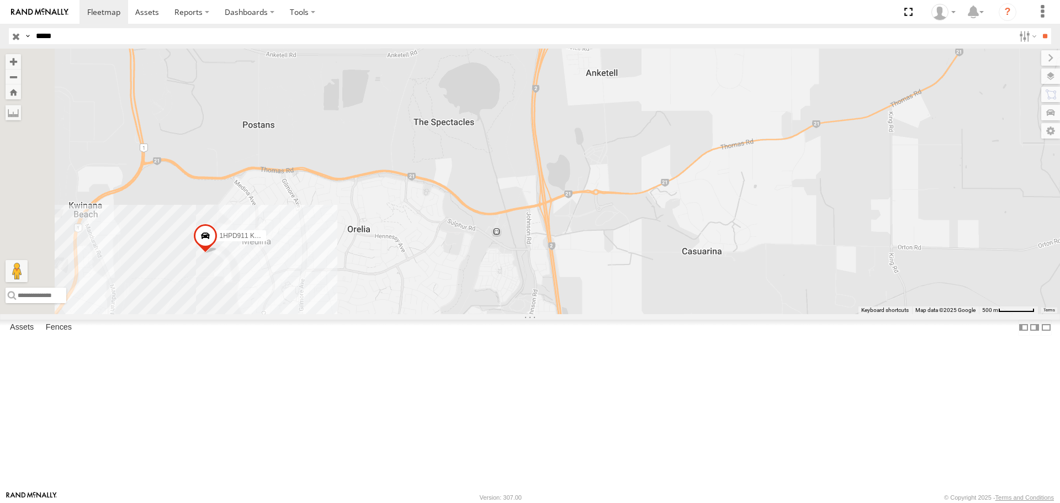
drag, startPoint x: 586, startPoint y: 382, endPoint x: 838, endPoint y: 181, distance: 322.2
click at [816, 193] on div "KWN24 Tractor 1HPD911 Kubota Tractor" at bounding box center [530, 181] width 1060 height 265
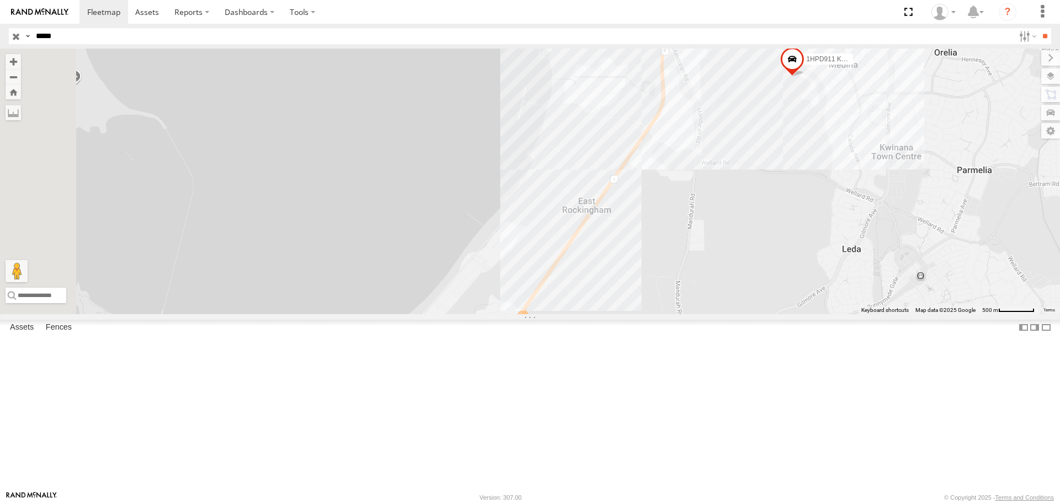
drag, startPoint x: 678, startPoint y: 291, endPoint x: 742, endPoint y: 409, distance: 133.7
click at [741, 314] on div "KWN24 Tractor 1HPD911 Kubota Tractor" at bounding box center [530, 181] width 1060 height 265
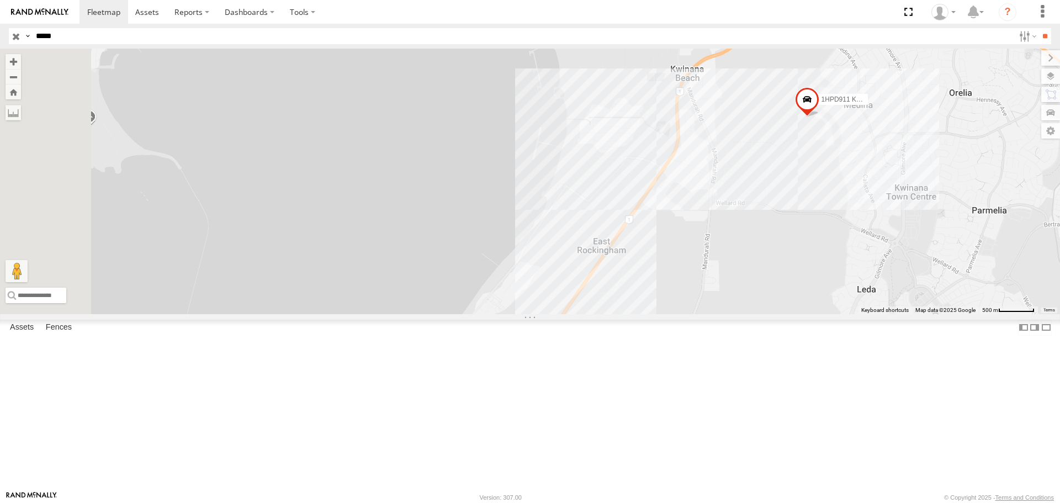
click at [15, 35] on input "button" at bounding box center [16, 36] width 14 height 16
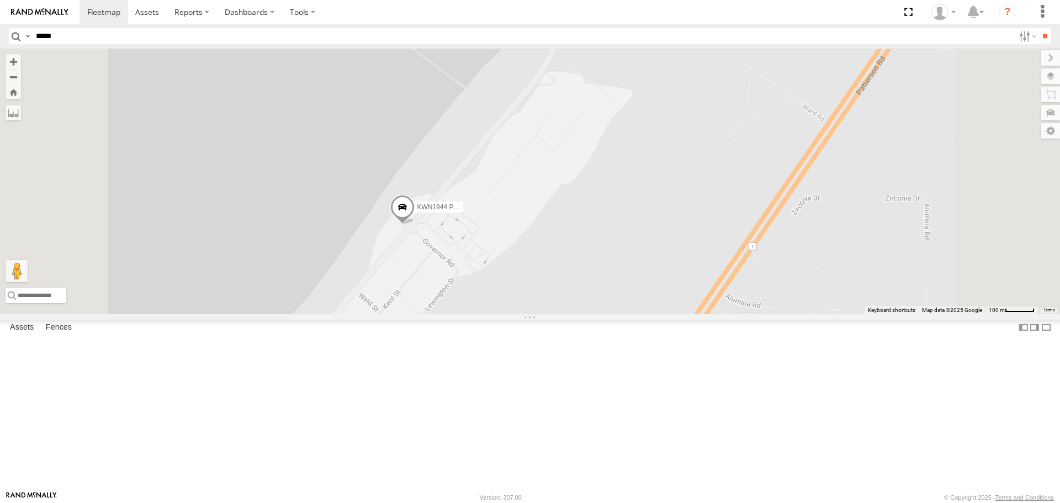
click at [415, 225] on span at bounding box center [402, 210] width 24 height 30
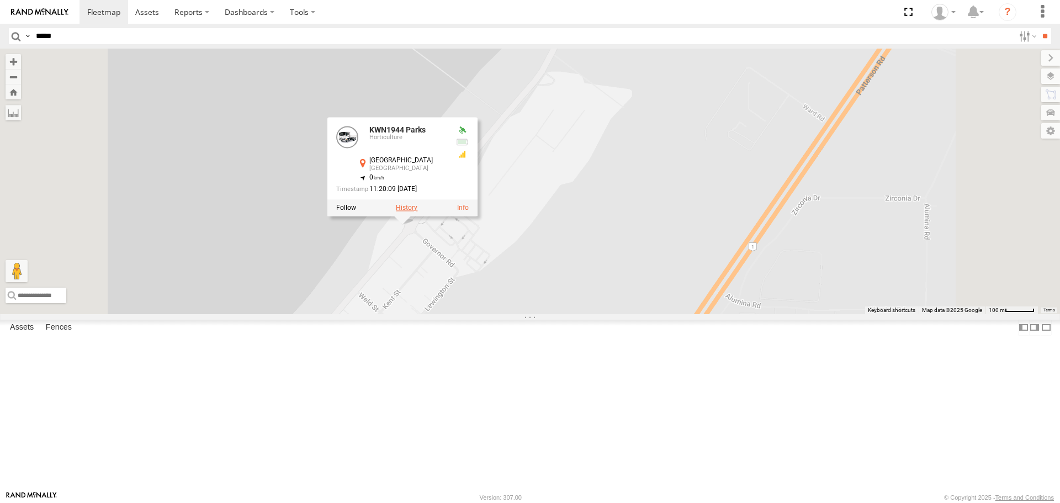
click at [417, 212] on label at bounding box center [407, 208] width 22 height 8
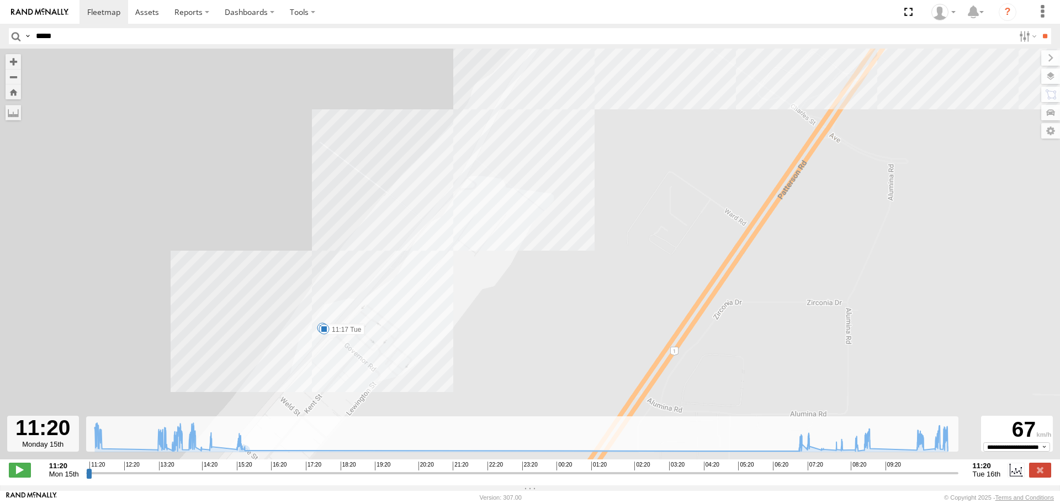
click at [324, 334] on span at bounding box center [324, 329] width 11 height 11
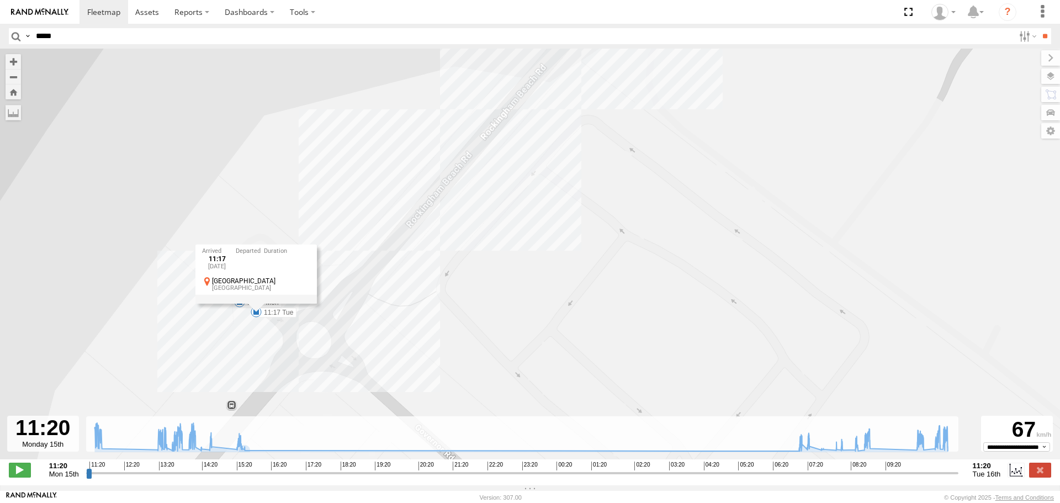
click at [240, 308] on span at bounding box center [239, 302] width 11 height 11
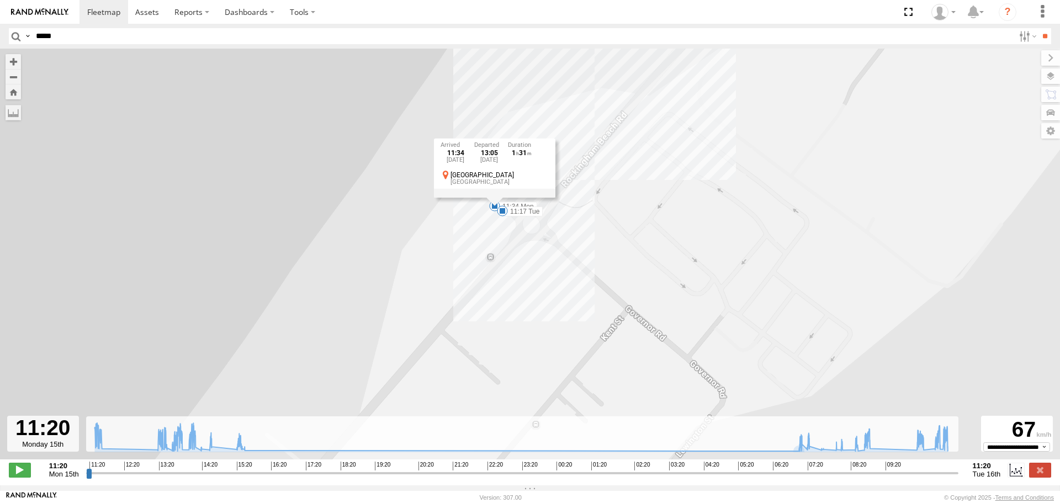
drag, startPoint x: 613, startPoint y: 292, endPoint x: 657, endPoint y: 254, distance: 57.9
click at [657, 254] on div "KWN1944 Parks 11:34 Mon 13:35 Mon 13:37 Mon 13:46 Mon 14:05 Mon 14:20 Mon 15:34…" at bounding box center [530, 260] width 1060 height 422
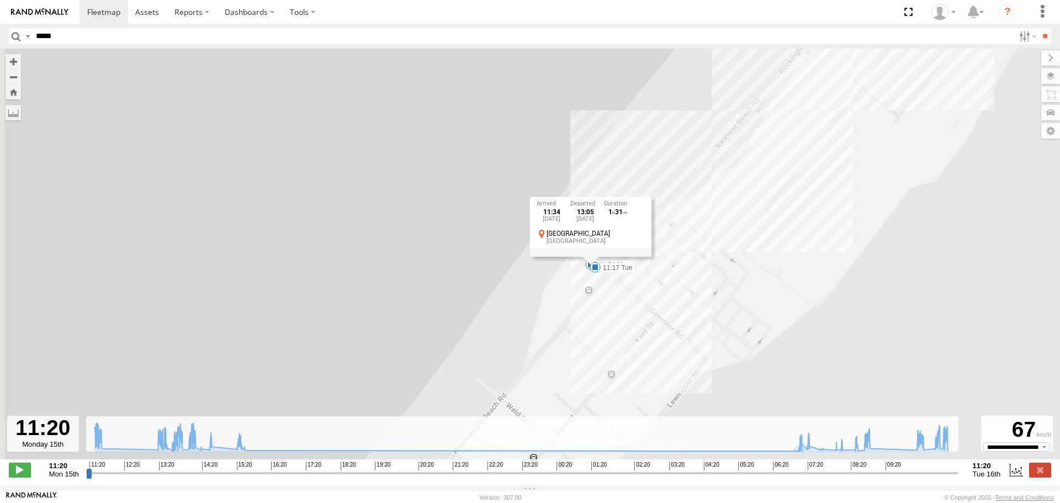
drag, startPoint x: 653, startPoint y: 276, endPoint x: 670, endPoint y: 325, distance: 51.9
click at [670, 325] on div "KWN1944 Parks 11:34 Mon 13:35 Mon 13:37 Mon 13:46 Mon 14:05 Mon 14:20 Mon 15:34…" at bounding box center [530, 260] width 1060 height 422
drag, startPoint x: 732, startPoint y: 310, endPoint x: 715, endPoint y: 305, distance: 17.8
click at [721, 306] on div "KWN1944 Parks 11:34 Mon 13:35 Mon 13:37 Mon 13:46 Mon 14:05 Mon 14:20 Mon 15:34…" at bounding box center [530, 260] width 1060 height 422
click at [597, 264] on div "11:34 [DATE] 13:05 [DATE] 1 31 [GEOGRAPHIC_DATA] [GEOGRAPHIC_DATA]" at bounding box center [590, 234] width 121 height 59
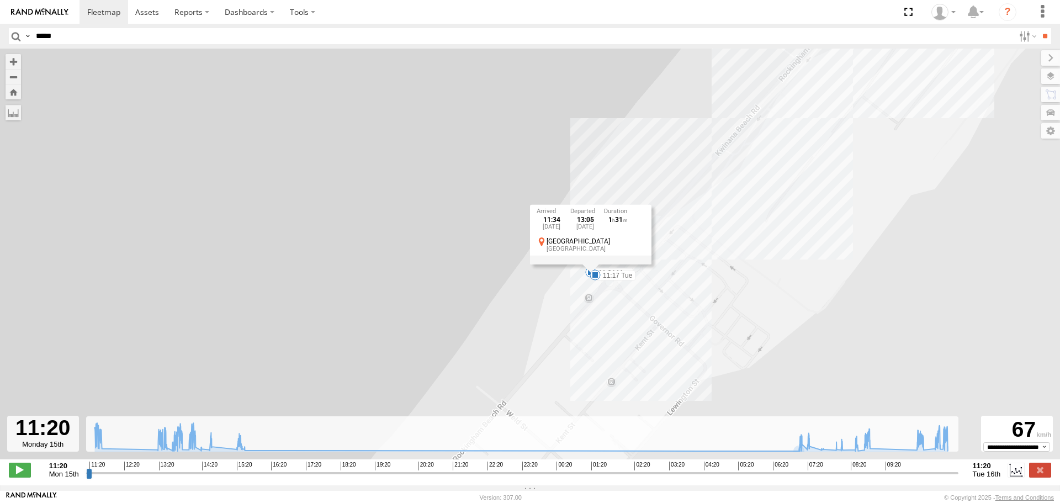
click at [596, 264] on div "11:34 [DATE] 13:05 [DATE] 1 31 [GEOGRAPHIC_DATA] [GEOGRAPHIC_DATA]" at bounding box center [590, 234] width 121 height 59
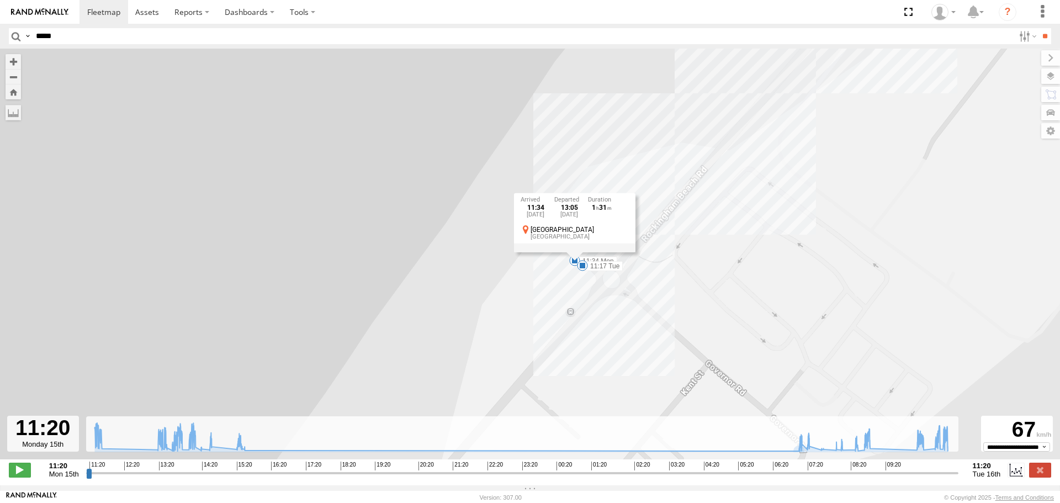
click at [582, 252] on div "11:34 [DATE] 13:05 [DATE] 1 31 [GEOGRAPHIC_DATA] [GEOGRAPHIC_DATA]" at bounding box center [574, 222] width 121 height 59
click at [609, 268] on label "11:17 Tue" at bounding box center [603, 266] width 40 height 10
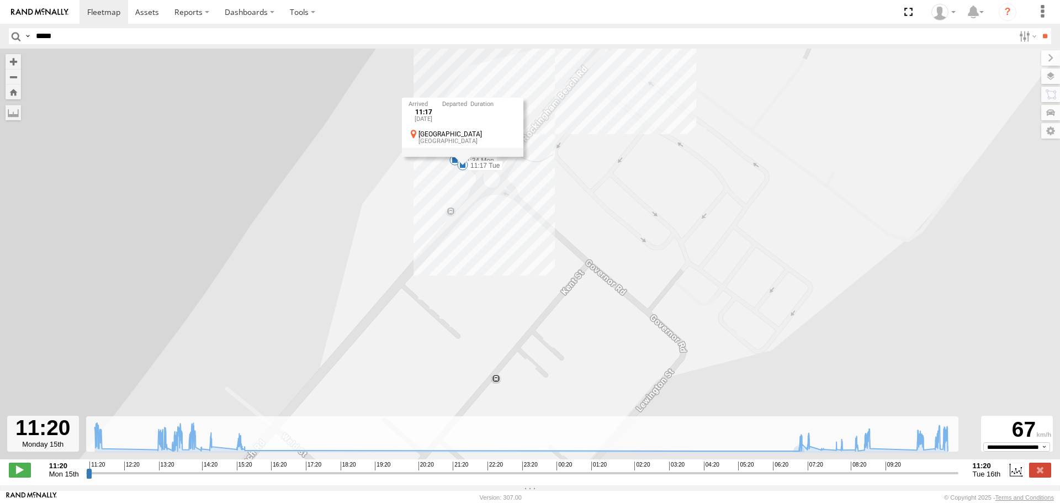
drag, startPoint x: 836, startPoint y: 378, endPoint x: 715, endPoint y: 271, distance: 161.5
click at [715, 271] on div "KWN1944 Parks 11:34 Mon 13:35 Mon 13:37 Mon 13:46 Mon 14:05 Mon 14:20 Mon 15:34…" at bounding box center [530, 260] width 1060 height 422
click at [17, 41] on input "button" at bounding box center [16, 36] width 14 height 16
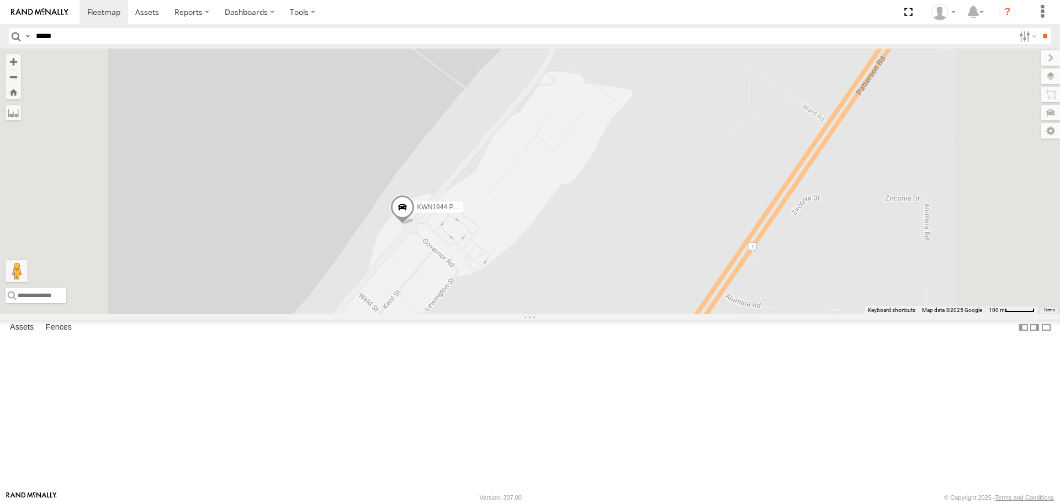
click at [415, 225] on span at bounding box center [402, 210] width 24 height 30
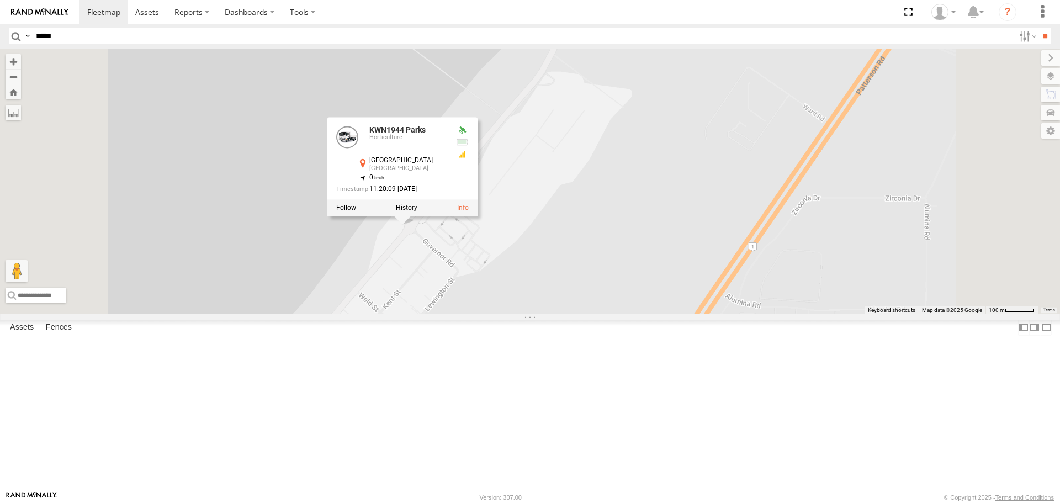
click at [478, 216] on div at bounding box center [402, 208] width 150 height 17
click at [417, 212] on label at bounding box center [407, 208] width 22 height 8
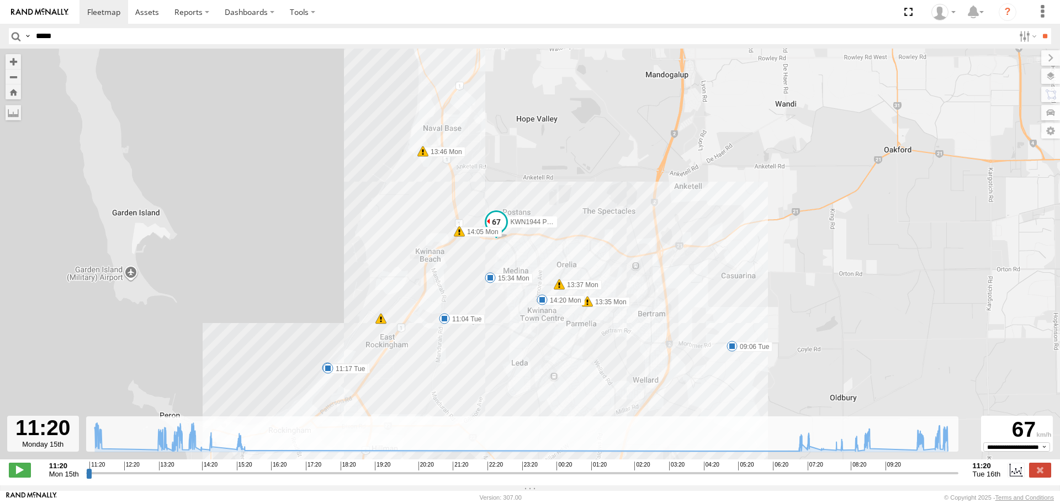
drag, startPoint x: 29, startPoint y: 40, endPoint x: 22, endPoint y: 36, distance: 8.2
click at [28, 40] on label at bounding box center [27, 36] width 9 height 16
click at [15, 35] on input "button" at bounding box center [16, 36] width 14 height 16
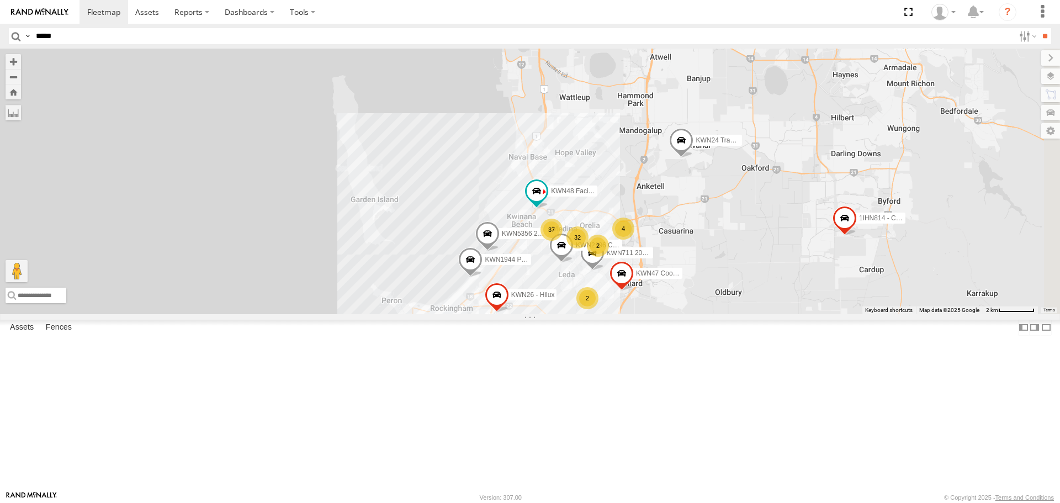
drag, startPoint x: 824, startPoint y: 450, endPoint x: 701, endPoint y: 420, distance: 127.4
click at [701, 314] on div "KWN1944 Parks KWN5356 2001086 Camera Trailer Rangers KWN48 Facil.Maint KWN711 2…" at bounding box center [530, 181] width 1060 height 265
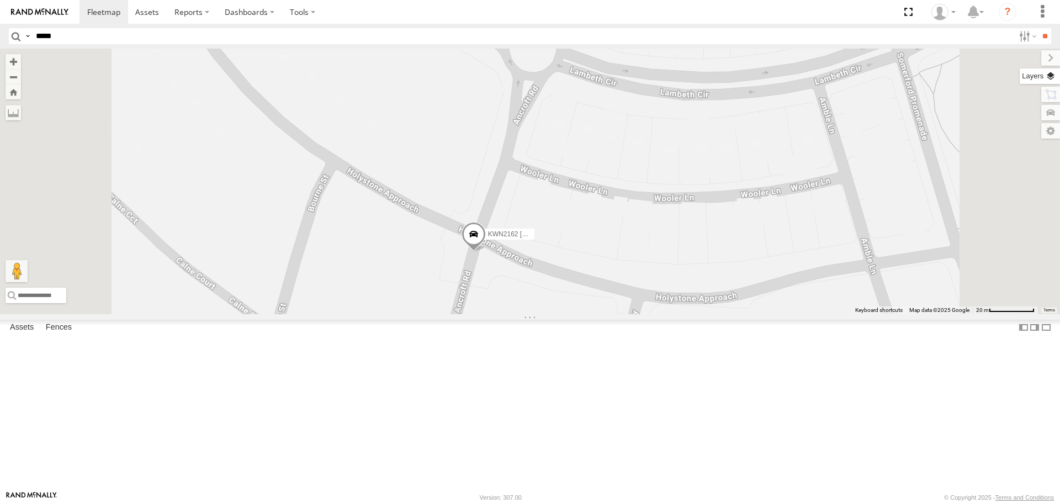
click at [1054, 77] on label at bounding box center [1040, 75] width 40 height 15
click at [0, 0] on label at bounding box center [0, 0] width 0 height 0
click at [0, 0] on span "Terrain" at bounding box center [0, 0] width 0 height 0
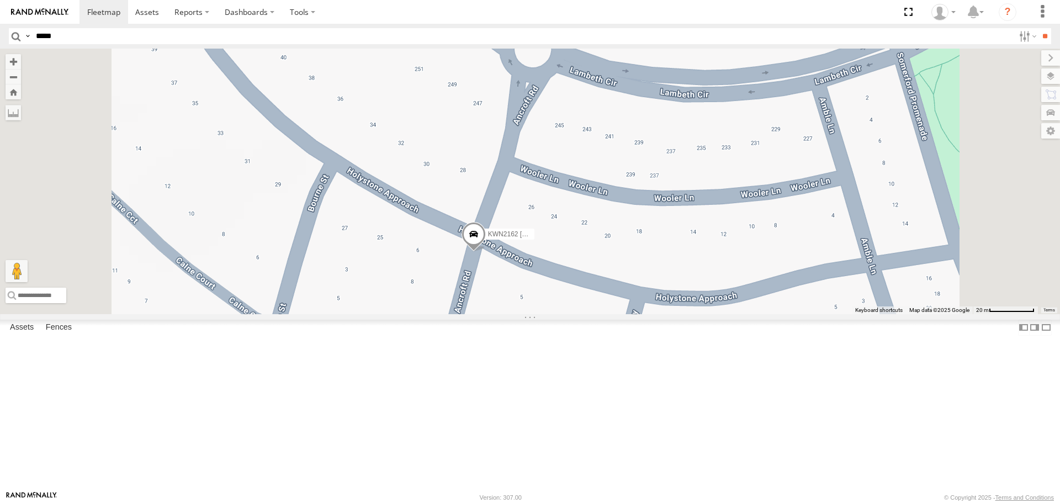
click at [0, 0] on span "Satellite" at bounding box center [0, 0] width 0 height 0
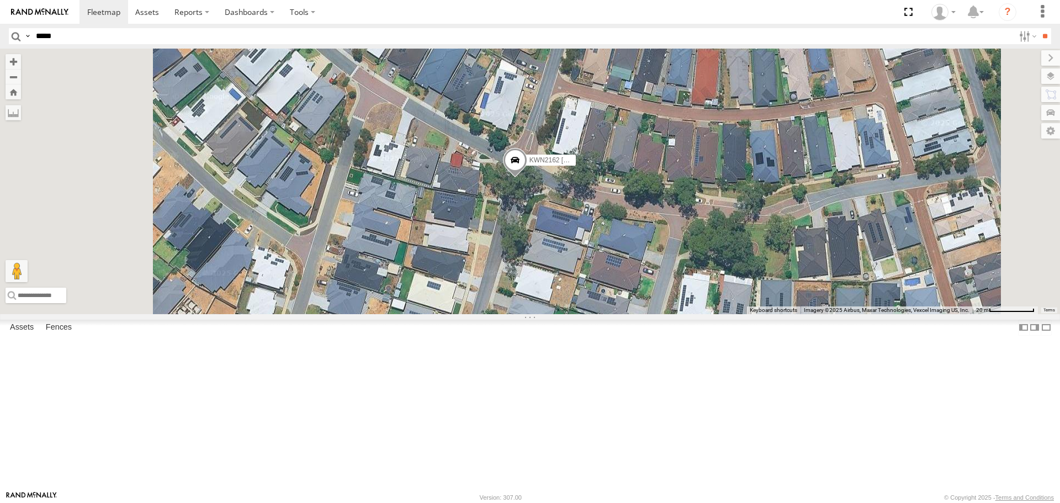
drag, startPoint x: 793, startPoint y: 388, endPoint x: 837, endPoint y: 308, distance: 91.4
click at [837, 308] on div "KWN1944 Parks KWN5356 2001086 Camera Trailer Rangers KWN48 Facil.Maint KWN711 2…" at bounding box center [530, 181] width 1060 height 265
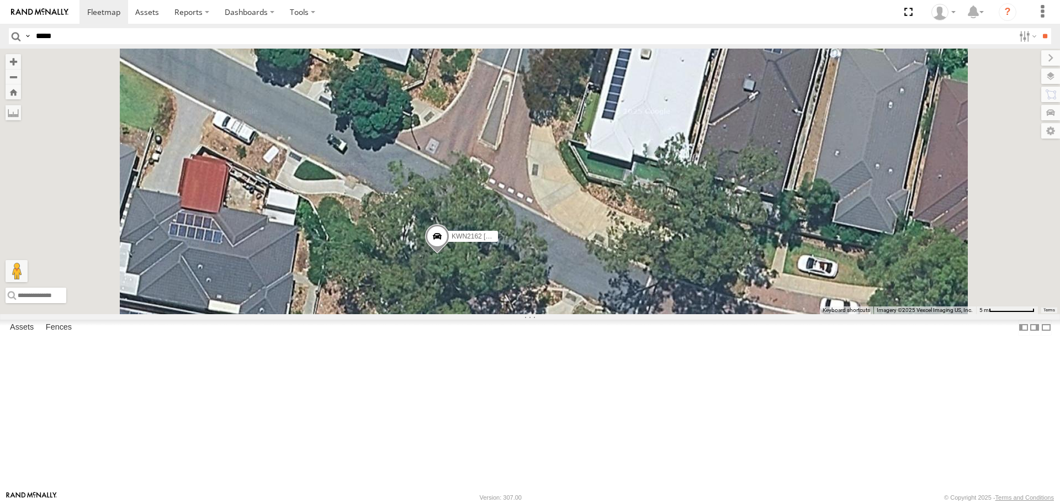
click at [449, 255] on span at bounding box center [437, 240] width 24 height 30
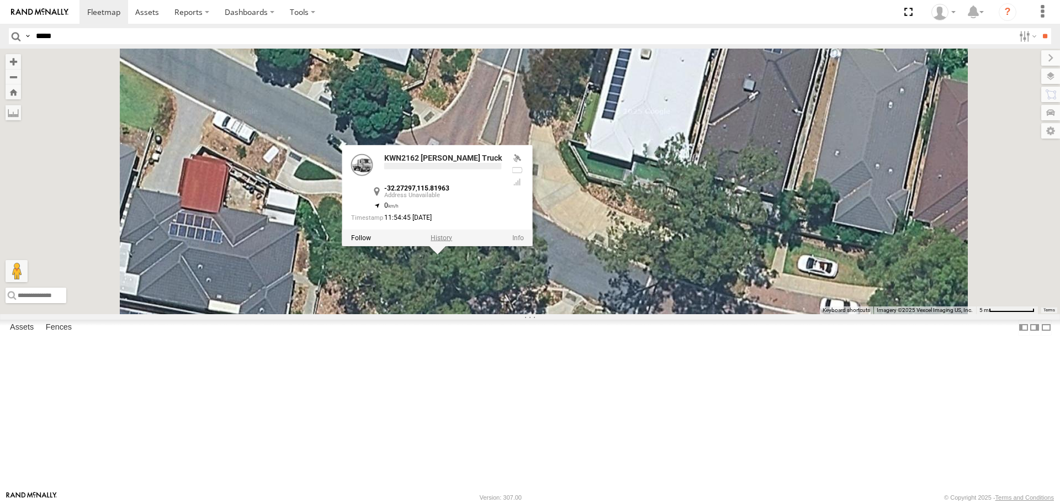
click at [452, 242] on label at bounding box center [442, 238] width 22 height 8
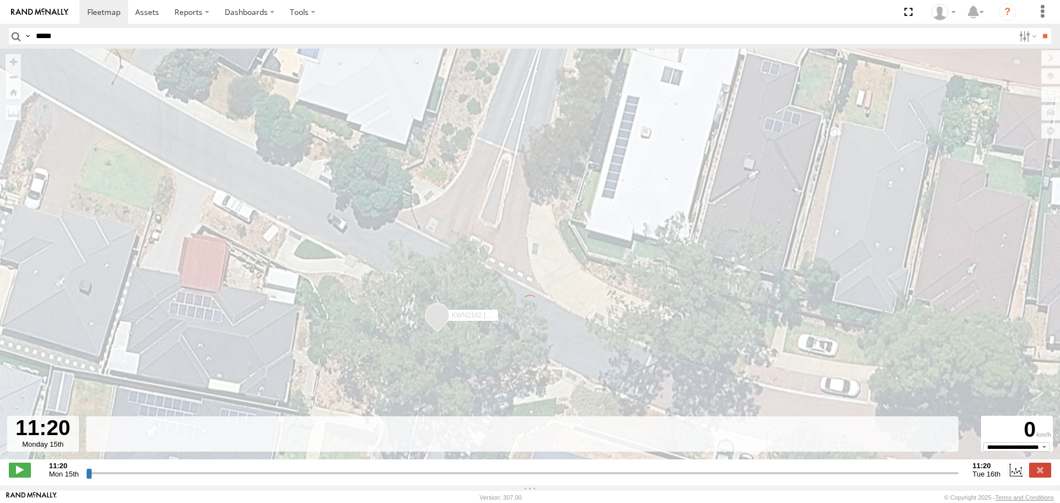
type input "**********"
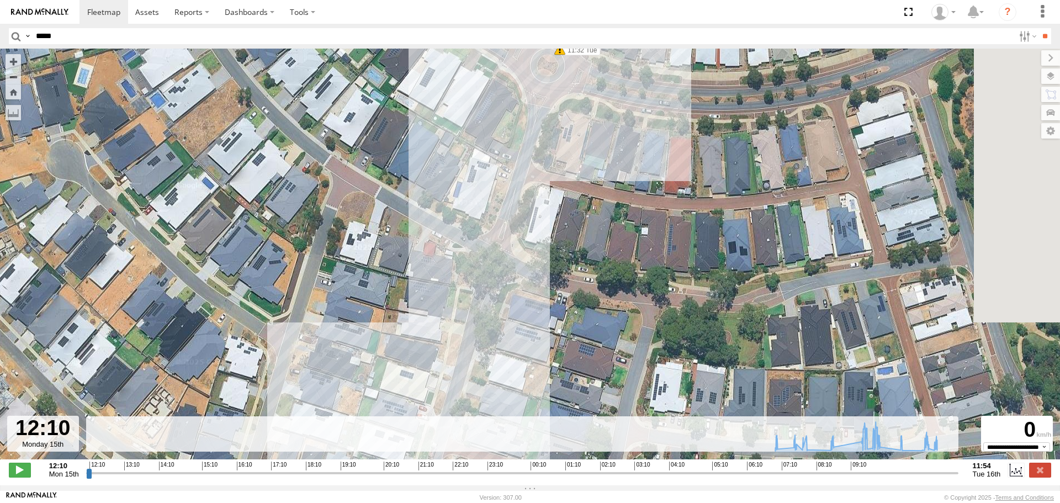
drag, startPoint x: 580, startPoint y: 127, endPoint x: 521, endPoint y: 486, distance: 364.2
click at [522, 496] on body at bounding box center [530, 251] width 1060 height 503
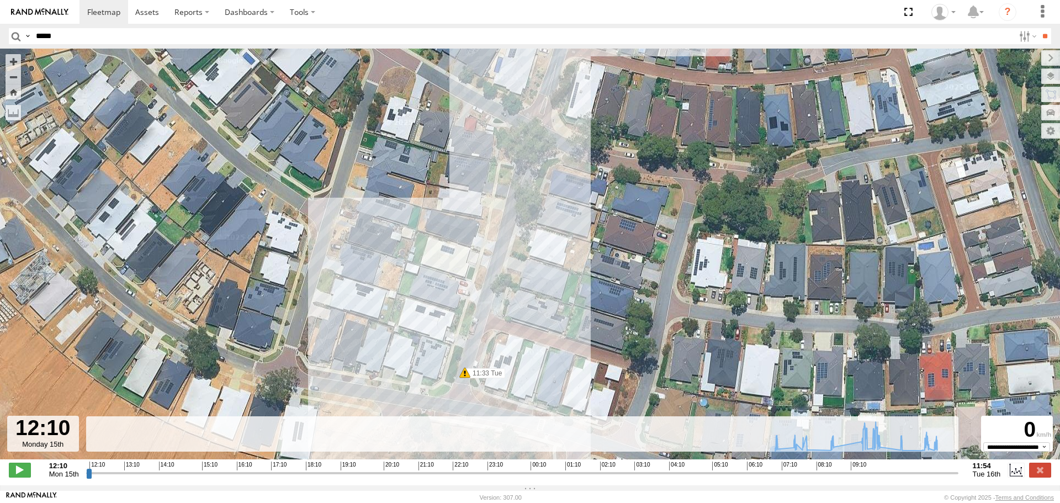
drag, startPoint x: 570, startPoint y: 400, endPoint x: 611, endPoint y: 200, distance: 204.6
click at [611, 200] on div "KWN2162 [PERSON_NAME] Truck 07:08 Tue 07:50 Tue 07:57 Tue 08:41 Tue 09:37 Tue 0…" at bounding box center [530, 260] width 1060 height 422
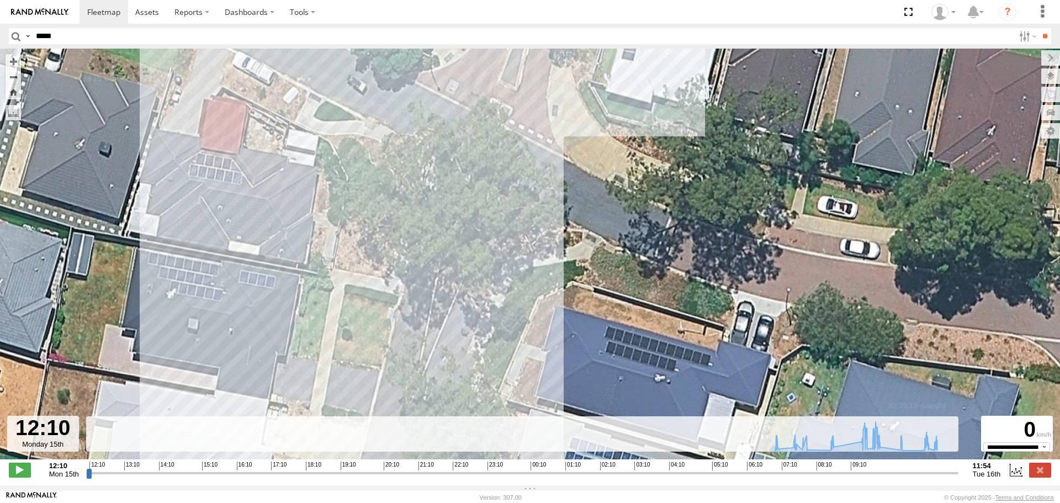
drag, startPoint x: 554, startPoint y: 82, endPoint x: 546, endPoint y: 229, distance: 147.1
click at [546, 229] on div "KWN2162 [PERSON_NAME] Truck 07:08 Tue 07:50 Tue 07:57 Tue 08:41 Tue 09:37 Tue 0…" at bounding box center [530, 260] width 1060 height 422
click at [465, 305] on div "KWN2162 [PERSON_NAME] Truck 07:08 Tue 07:50 Tue 07:57 Tue 08:41 Tue 09:37 Tue 0…" at bounding box center [530, 260] width 1060 height 422
click at [473, 245] on div "KWN2162 [PERSON_NAME] Truck 07:08 Tue 07:50 Tue 07:57 Tue 08:41 Tue 09:37 Tue 0…" at bounding box center [530, 260] width 1060 height 422
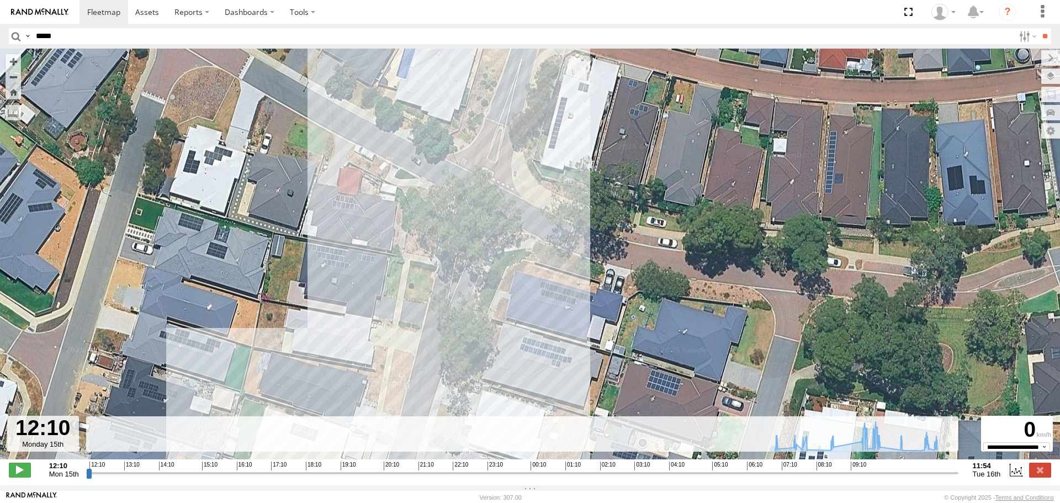
click at [11, 41] on input "button" at bounding box center [16, 36] width 14 height 16
